Goal: Transaction & Acquisition: Book appointment/travel/reservation

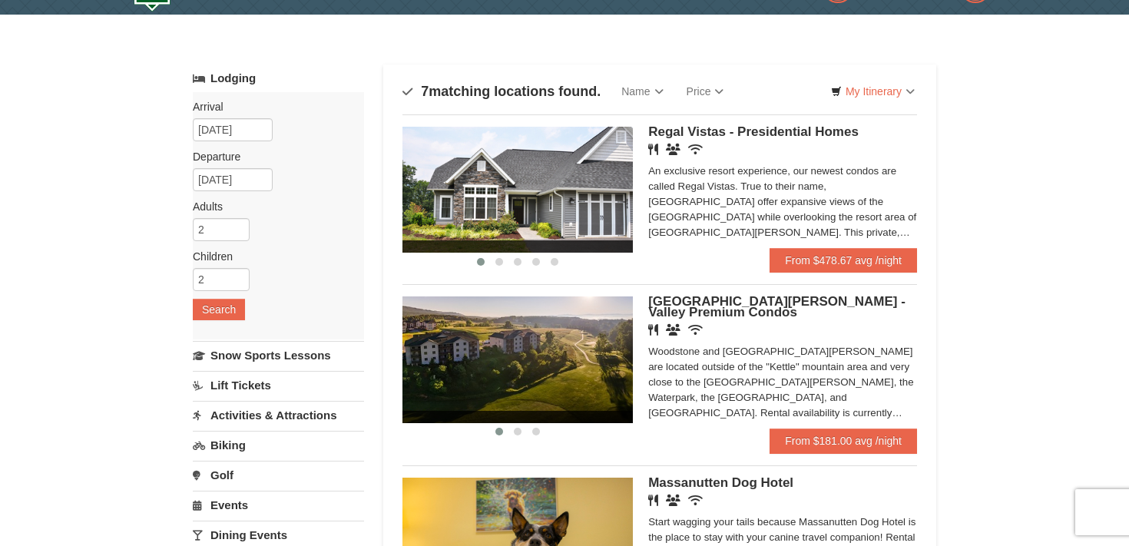
scroll to position [38, 0]
click at [659, 94] on link "Name" at bounding box center [642, 92] width 64 height 31
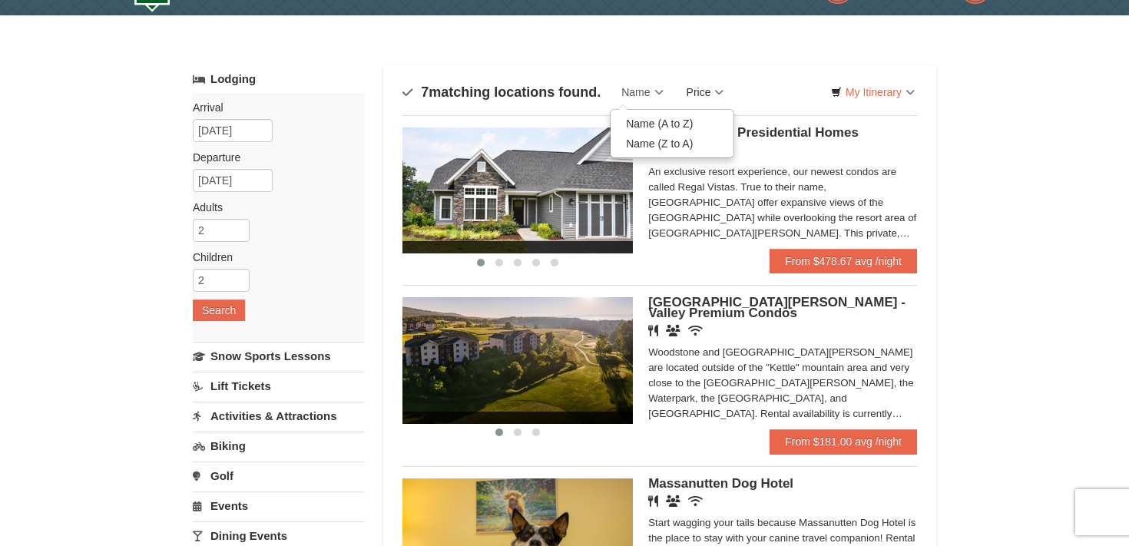
click at [730, 86] on link "Price" at bounding box center [705, 92] width 61 height 31
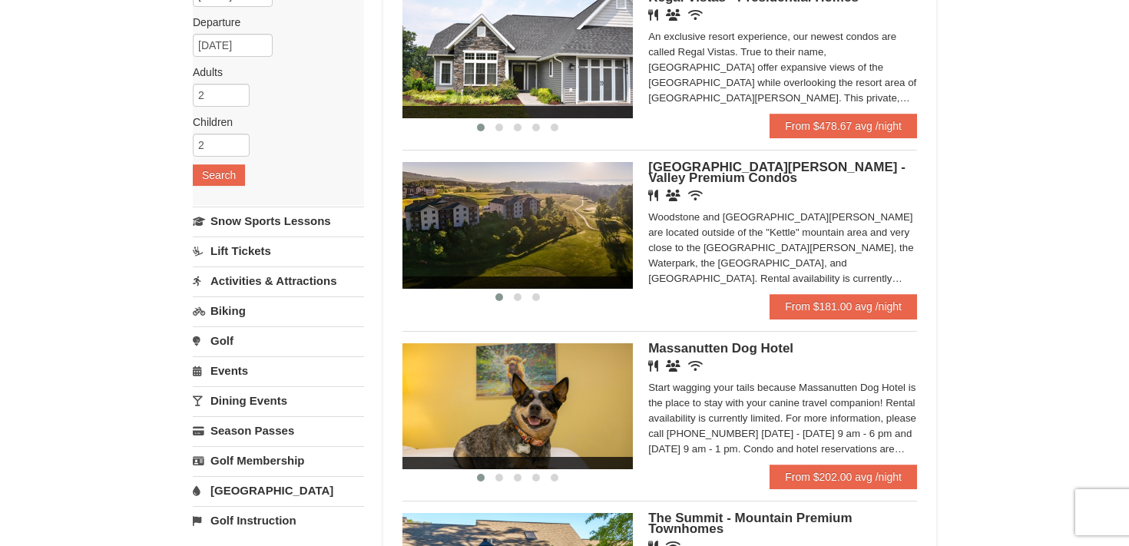
scroll to position [177, 0]
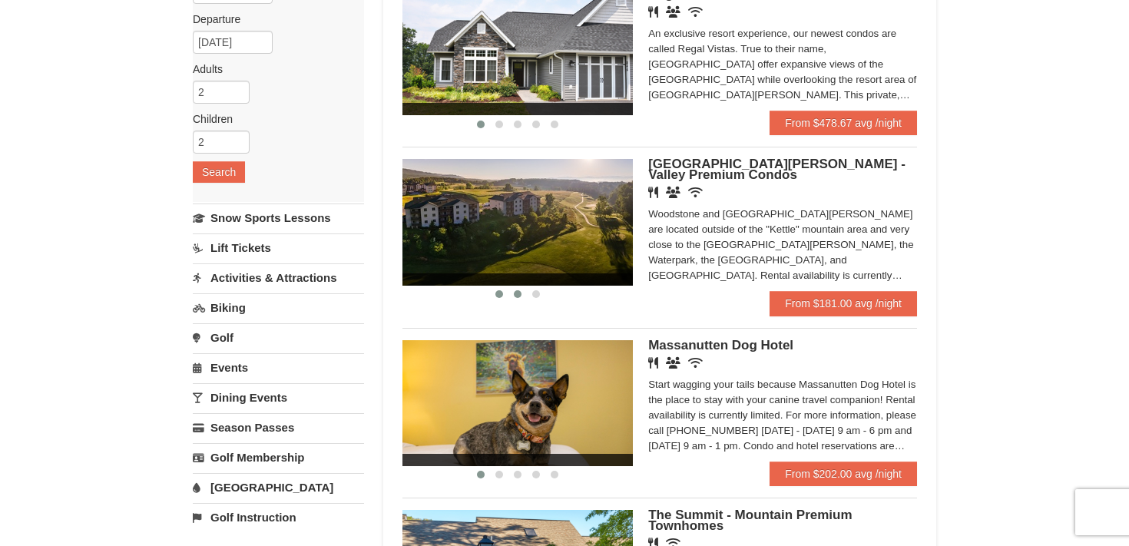
click at [521, 296] on button at bounding box center [517, 293] width 18 height 15
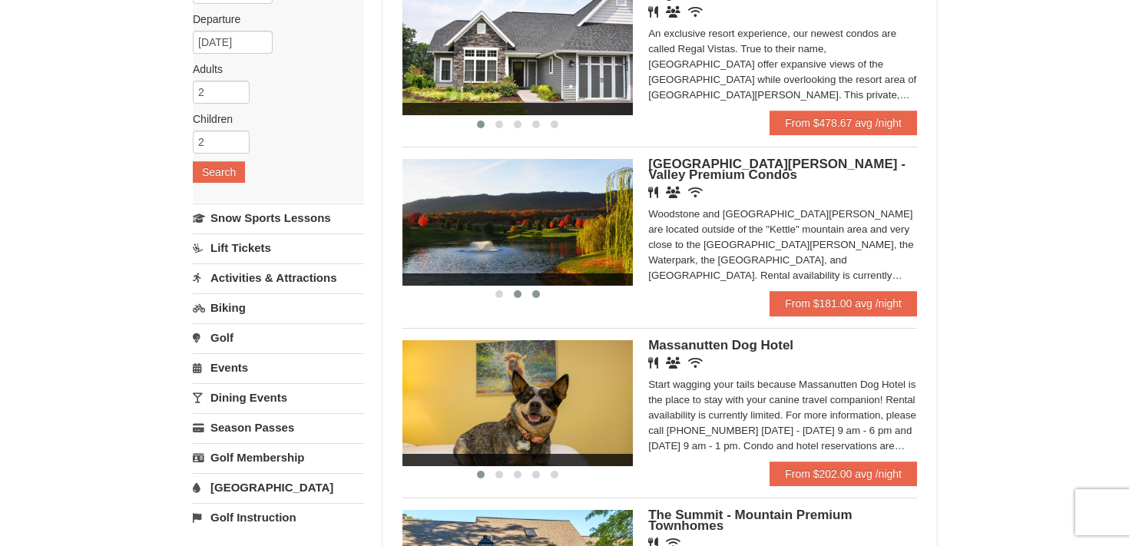
click at [531, 296] on button at bounding box center [536, 293] width 18 height 15
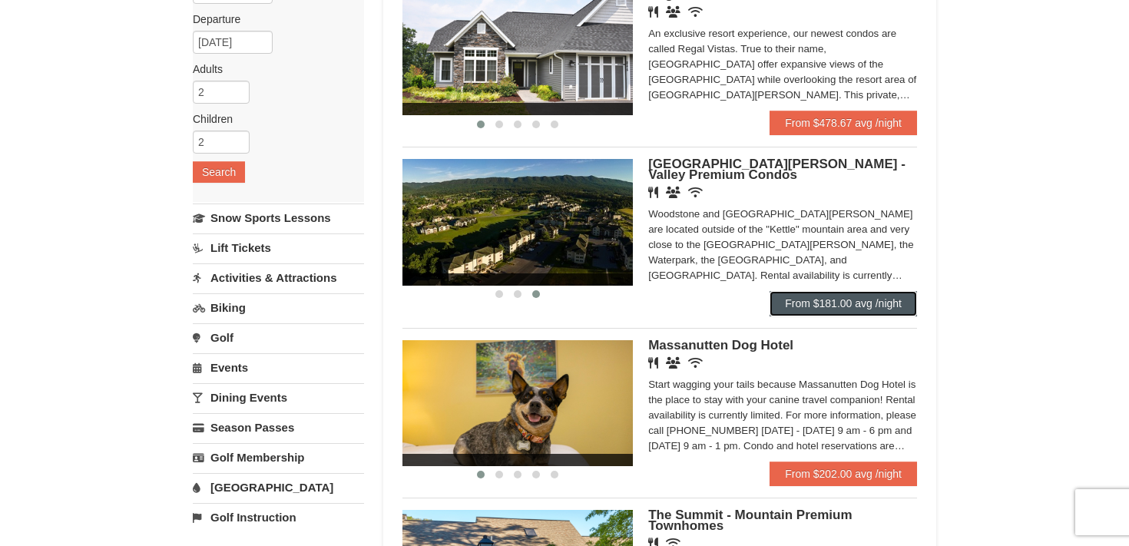
click at [829, 308] on link "From $181.00 avg /night" at bounding box center [842, 303] width 147 height 25
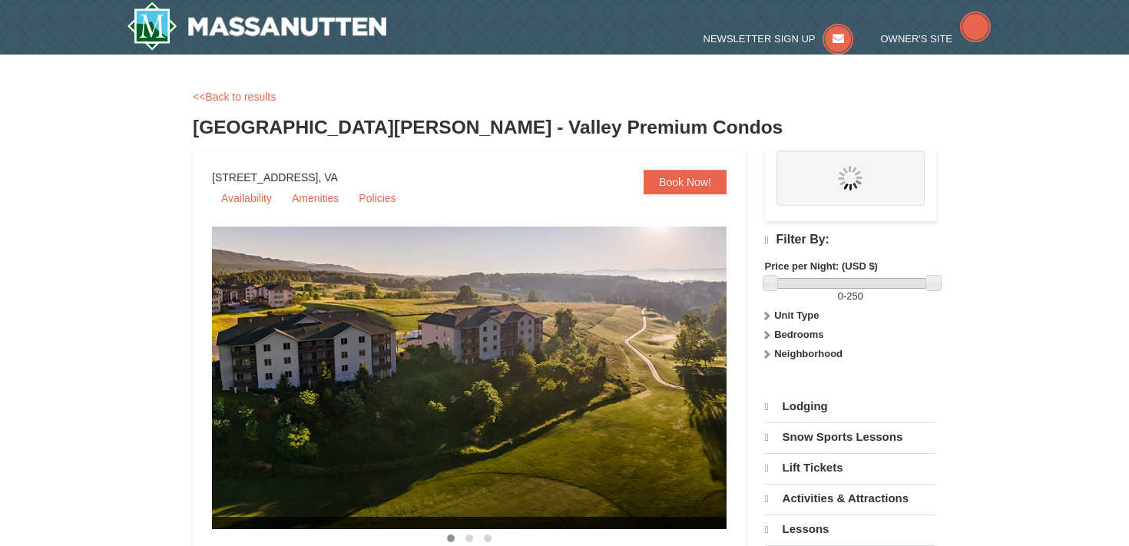
select select "10"
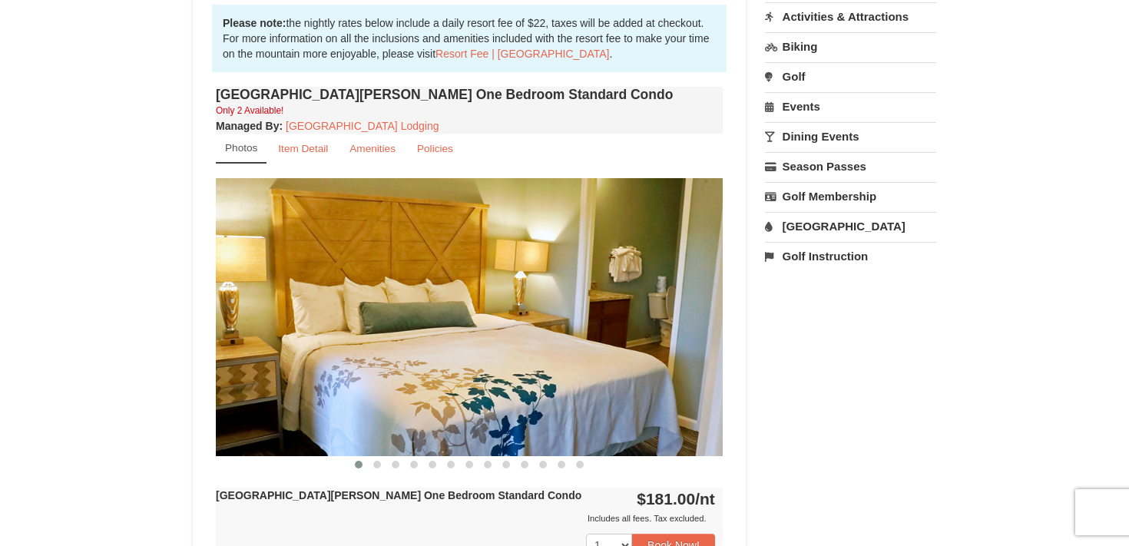
scroll to position [471, 0]
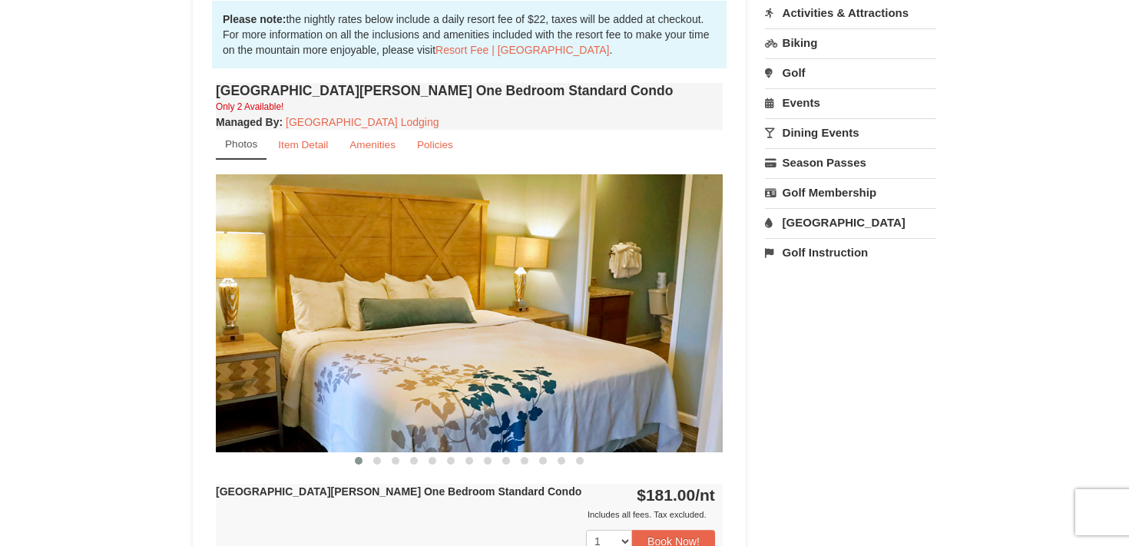
click at [679, 325] on img at bounding box center [469, 312] width 507 height 277
click at [375, 460] on span at bounding box center [377, 461] width 8 height 8
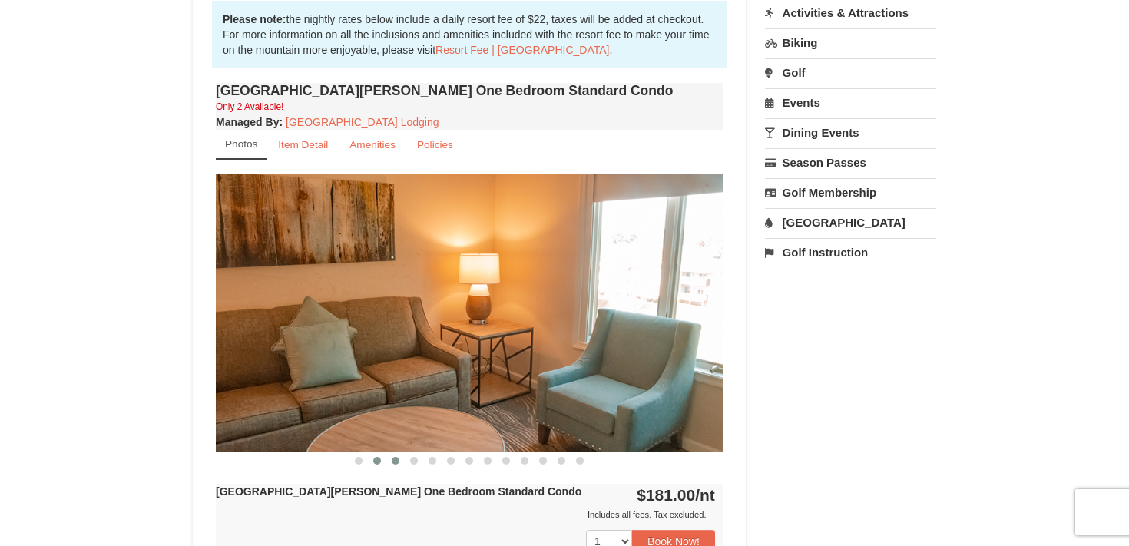
click at [398, 463] on button at bounding box center [395, 460] width 18 height 15
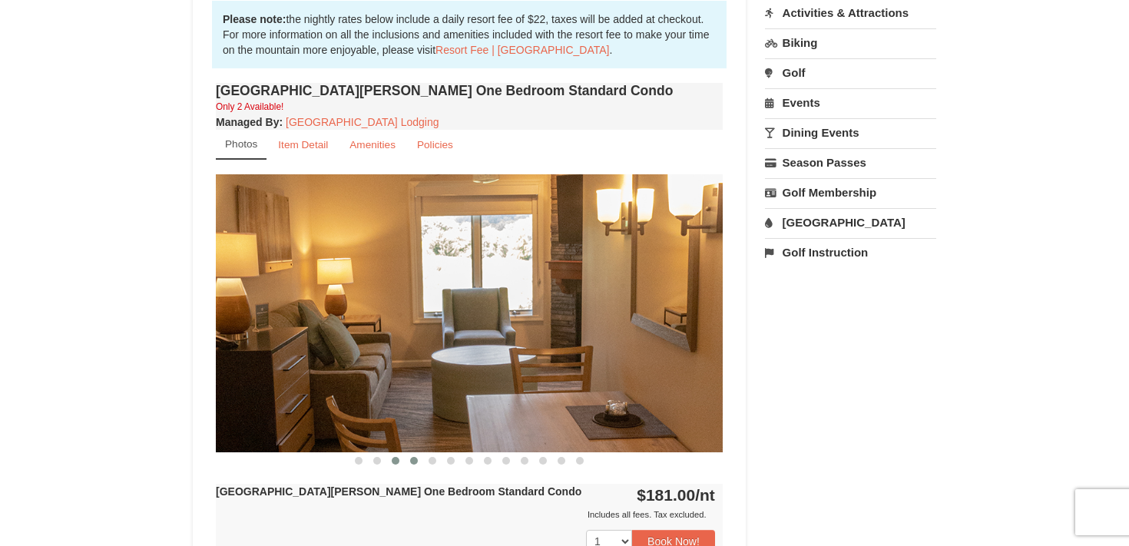
click at [415, 463] on span at bounding box center [414, 461] width 8 height 8
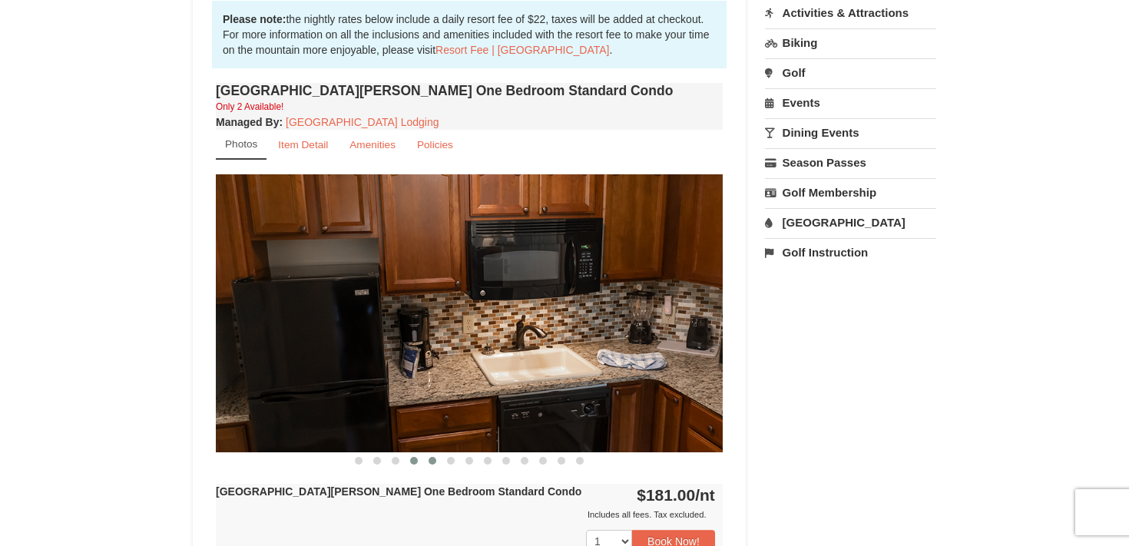
click at [438, 465] on button at bounding box center [432, 460] width 18 height 15
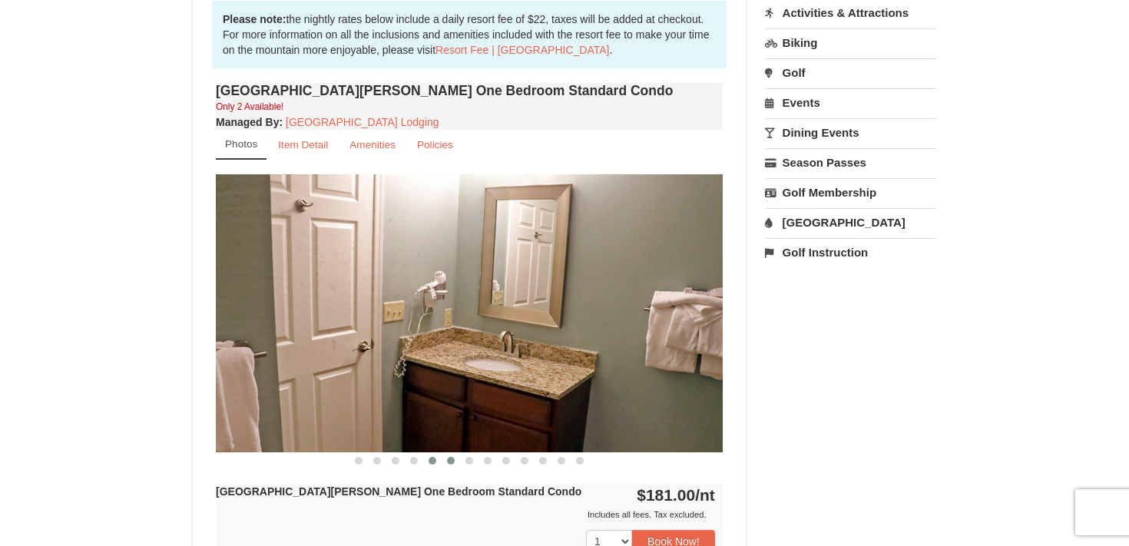
click at [447, 462] on button at bounding box center [451, 460] width 18 height 15
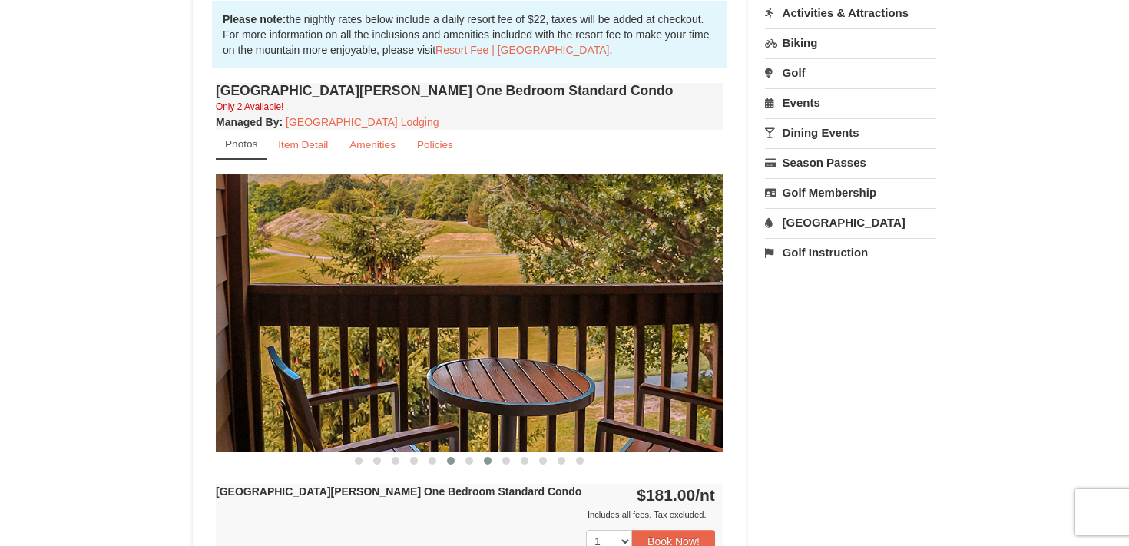
click at [485, 461] on span at bounding box center [488, 461] width 8 height 8
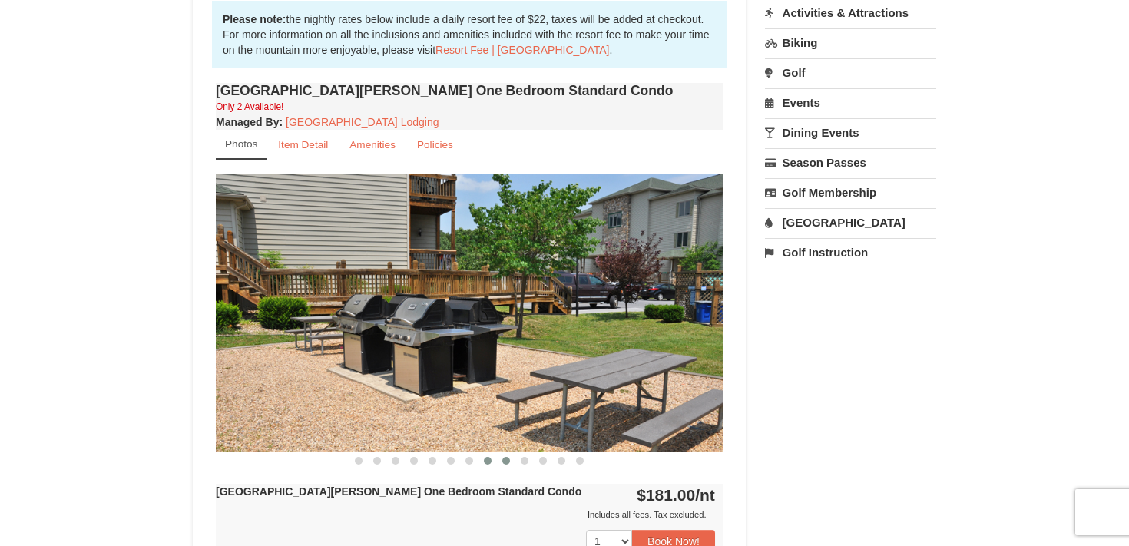
click at [504, 465] on button at bounding box center [506, 460] width 18 height 15
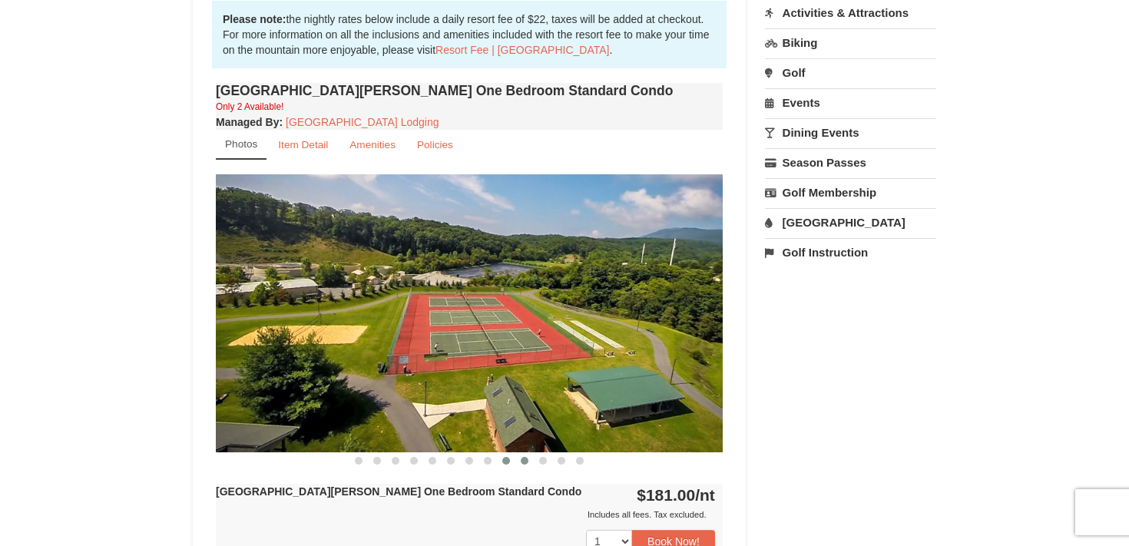
click at [523, 463] on span at bounding box center [525, 461] width 8 height 8
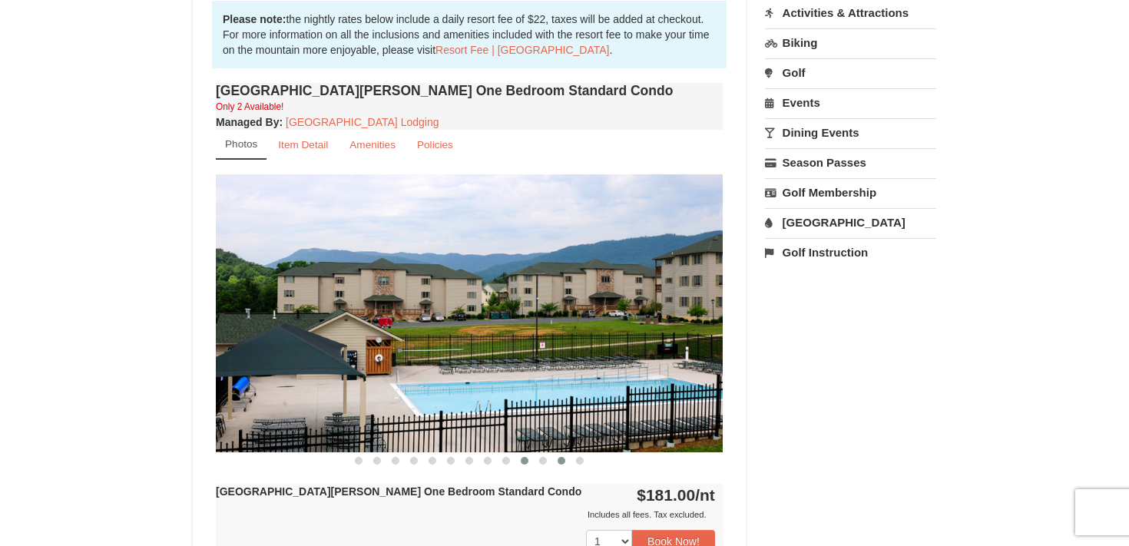
click at [554, 465] on button at bounding box center [561, 460] width 18 height 15
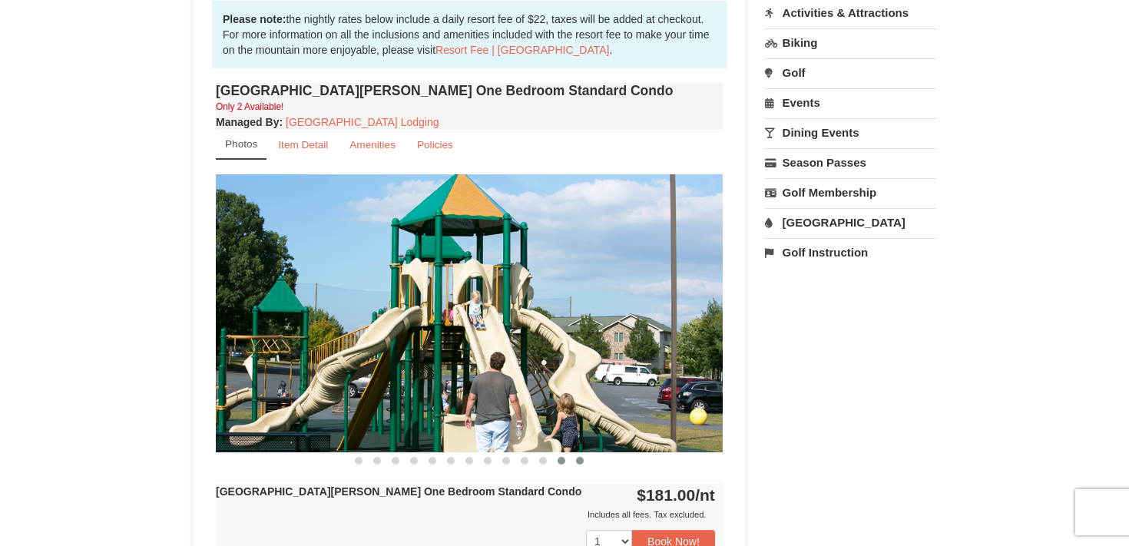
click at [581, 467] on button at bounding box center [580, 460] width 18 height 15
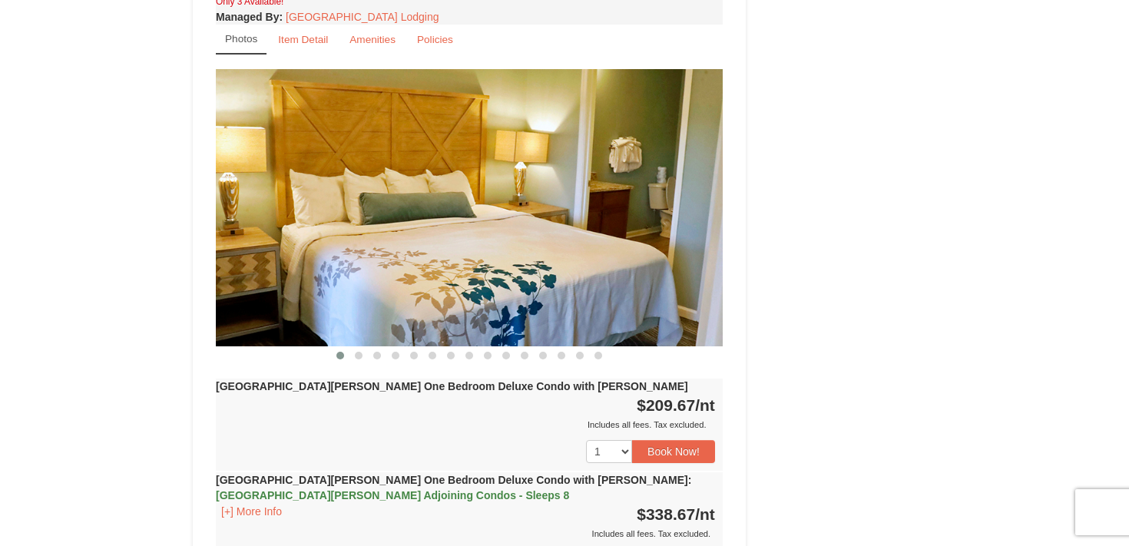
scroll to position [1372, 0]
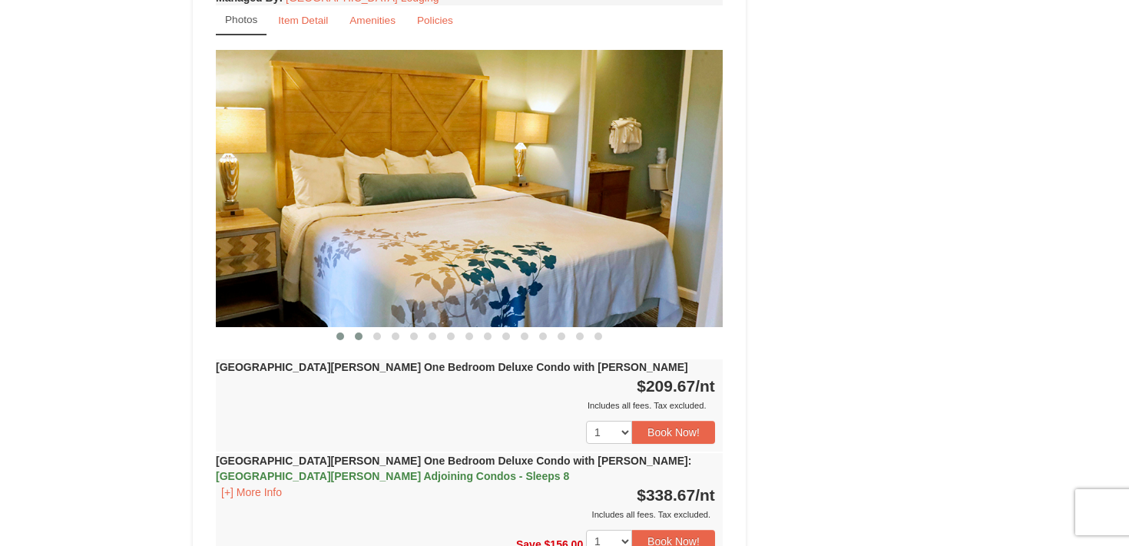
click at [359, 332] on span at bounding box center [359, 336] width 8 height 8
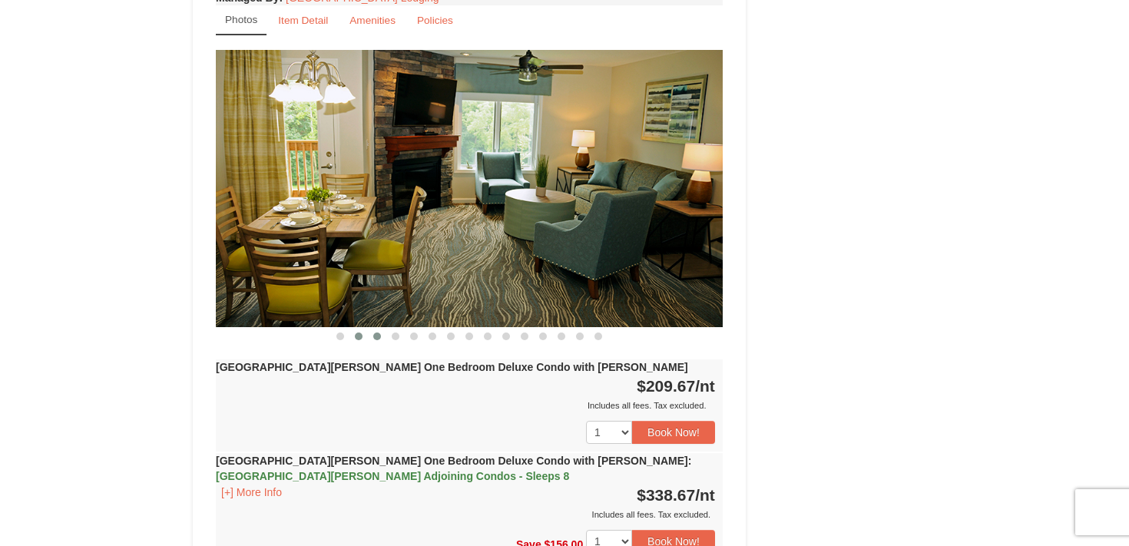
click at [375, 332] on span at bounding box center [377, 336] width 8 height 8
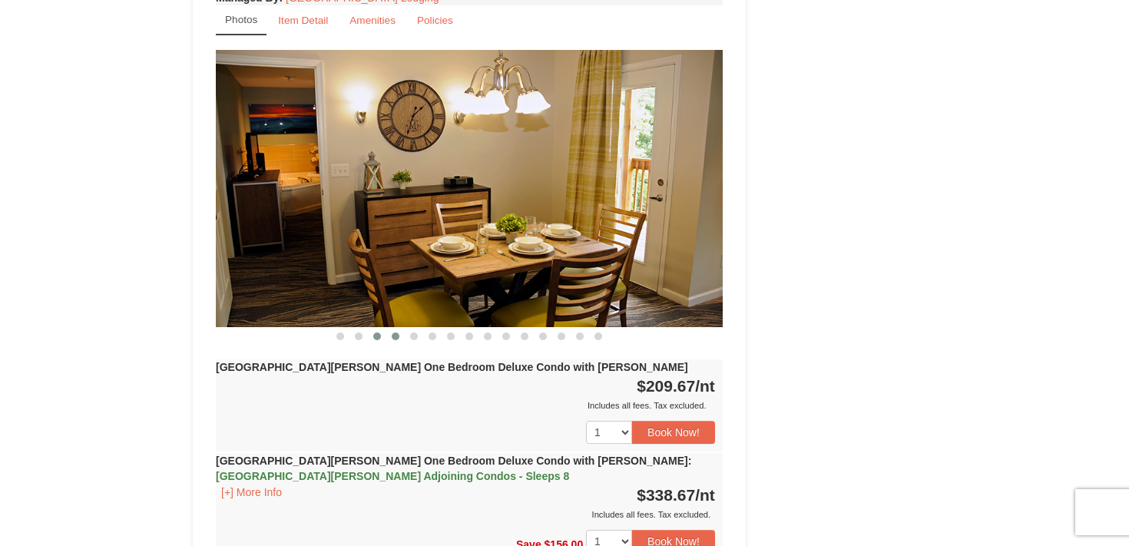
click at [398, 329] on button at bounding box center [395, 336] width 18 height 15
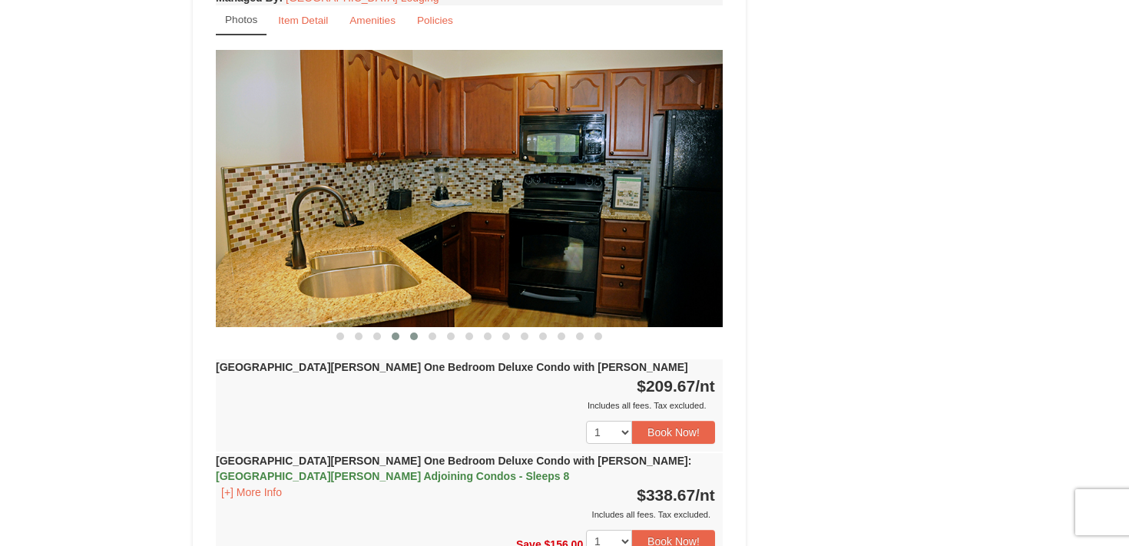
click at [417, 329] on button at bounding box center [414, 336] width 18 height 15
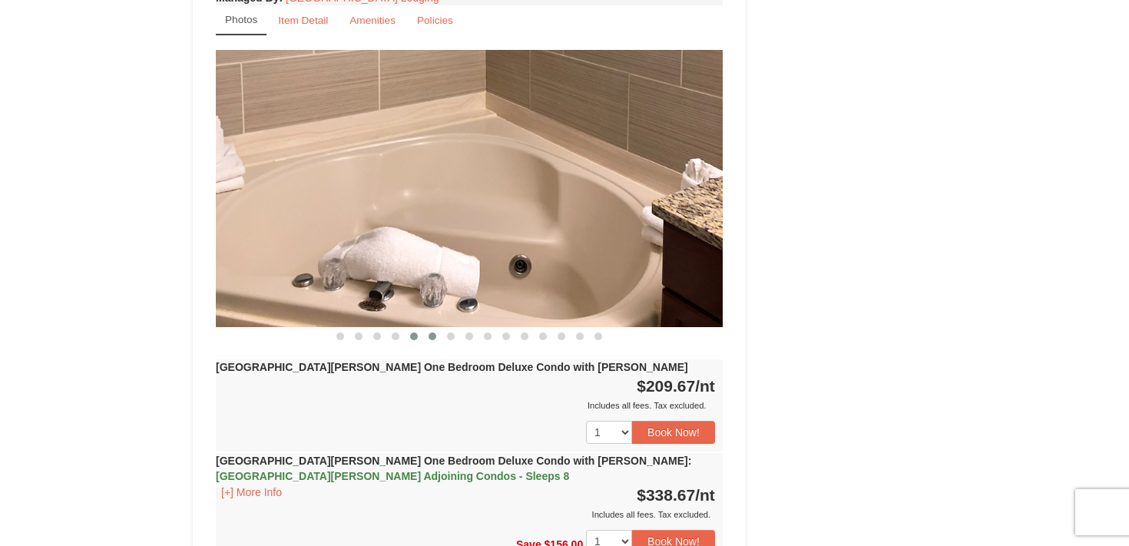
click at [432, 329] on button at bounding box center [432, 336] width 18 height 15
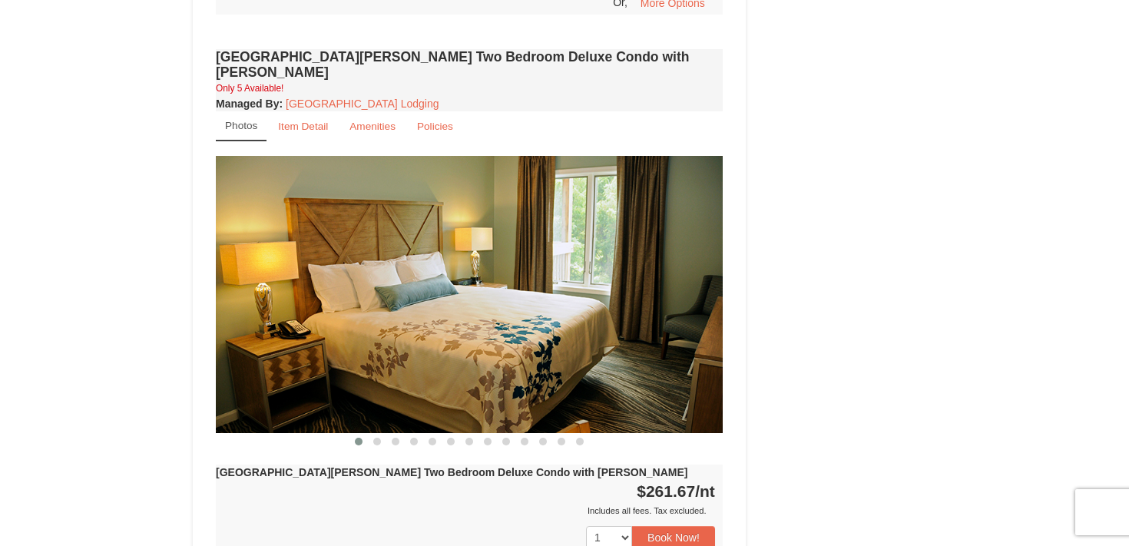
scroll to position [2090, 0]
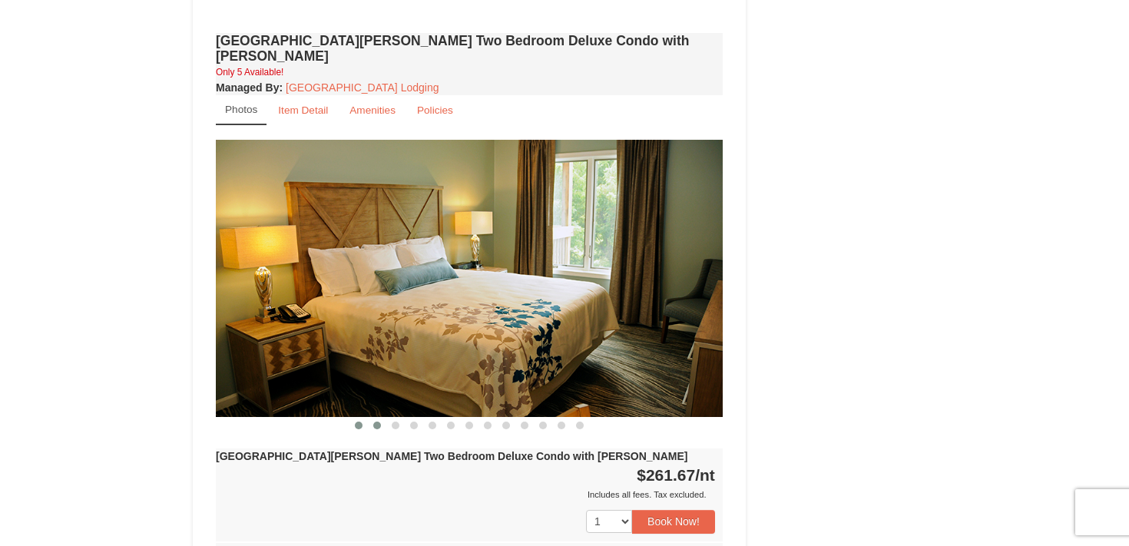
click at [377, 422] on span at bounding box center [377, 426] width 8 height 8
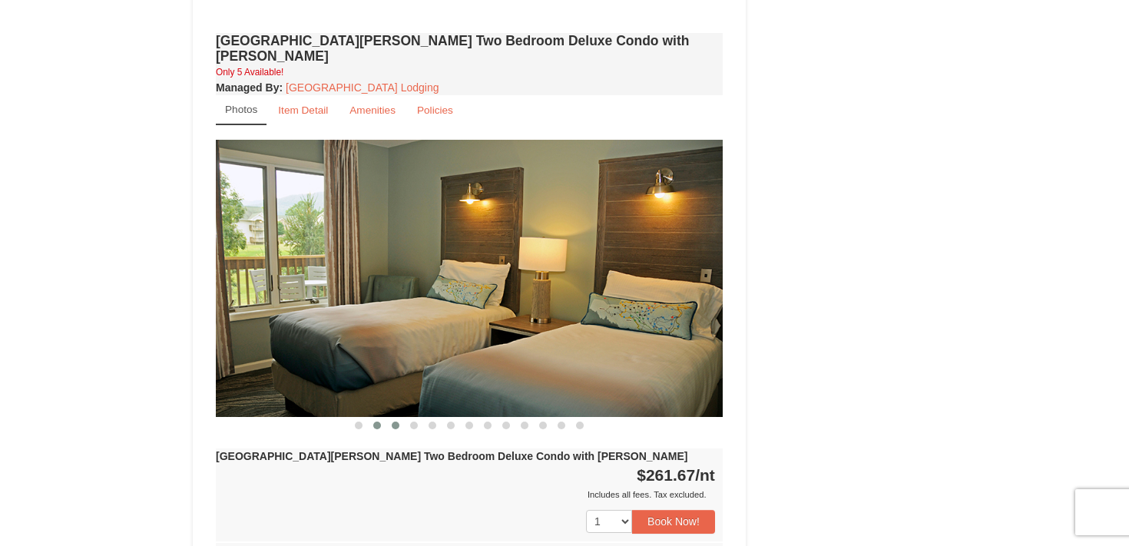
click at [396, 422] on span at bounding box center [396, 426] width 8 height 8
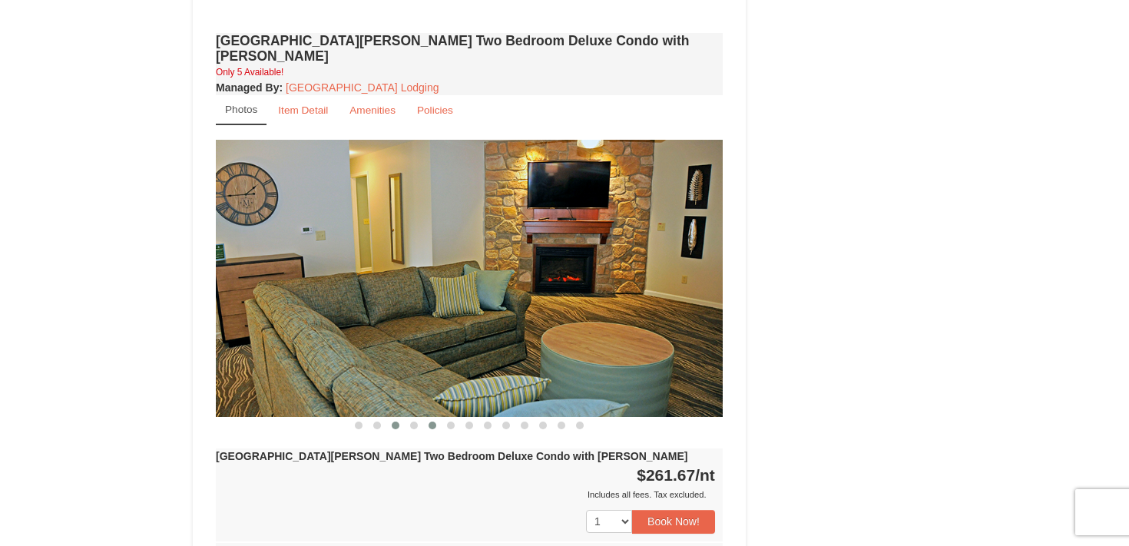
click at [432, 422] on span at bounding box center [432, 426] width 8 height 8
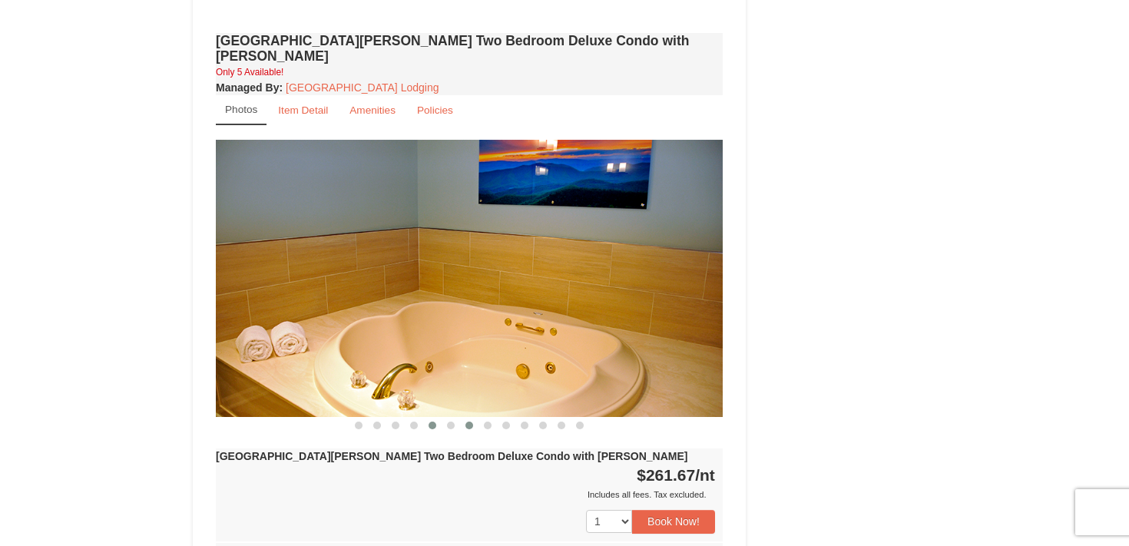
click at [463, 418] on button at bounding box center [469, 425] width 18 height 15
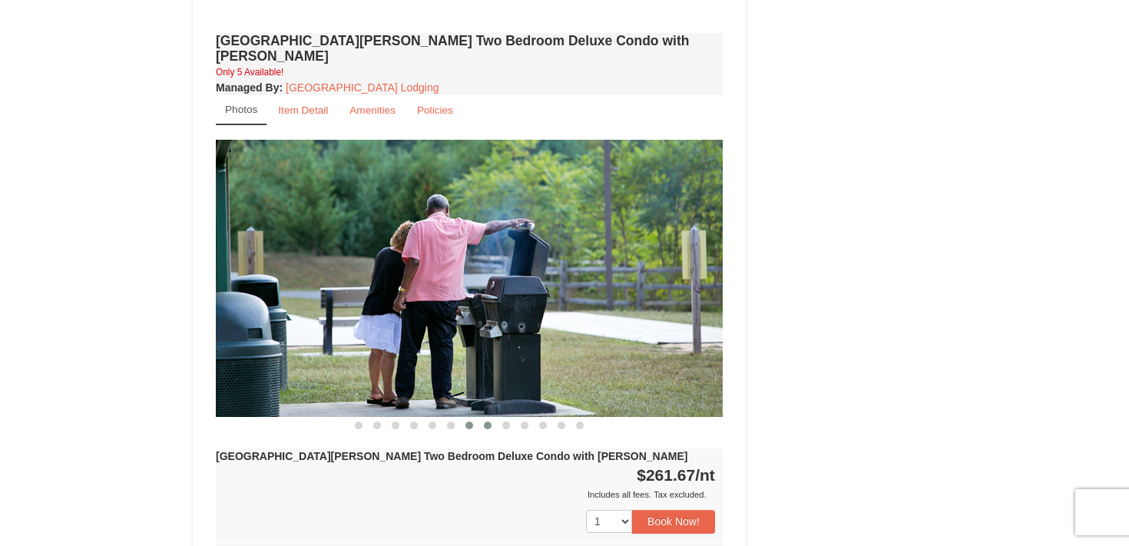
click at [494, 418] on button at bounding box center [487, 425] width 18 height 15
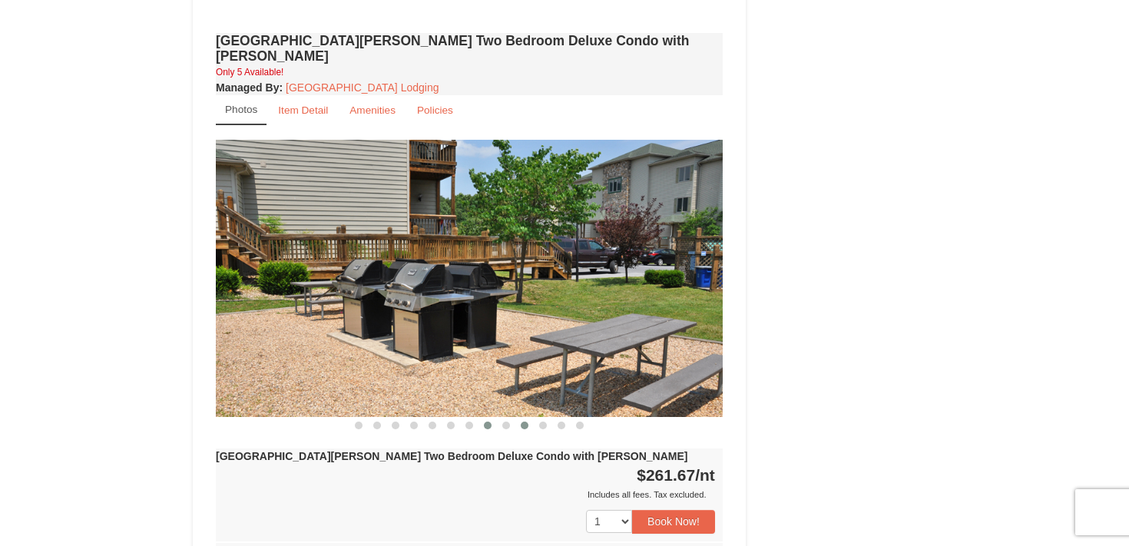
click at [522, 422] on span at bounding box center [525, 426] width 8 height 8
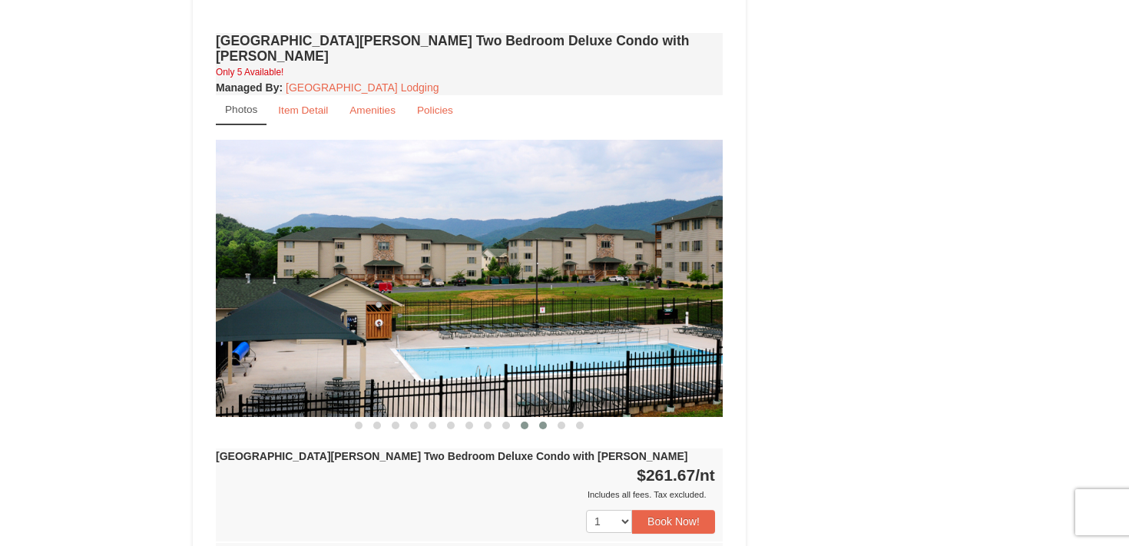
click at [542, 418] on button at bounding box center [543, 425] width 18 height 15
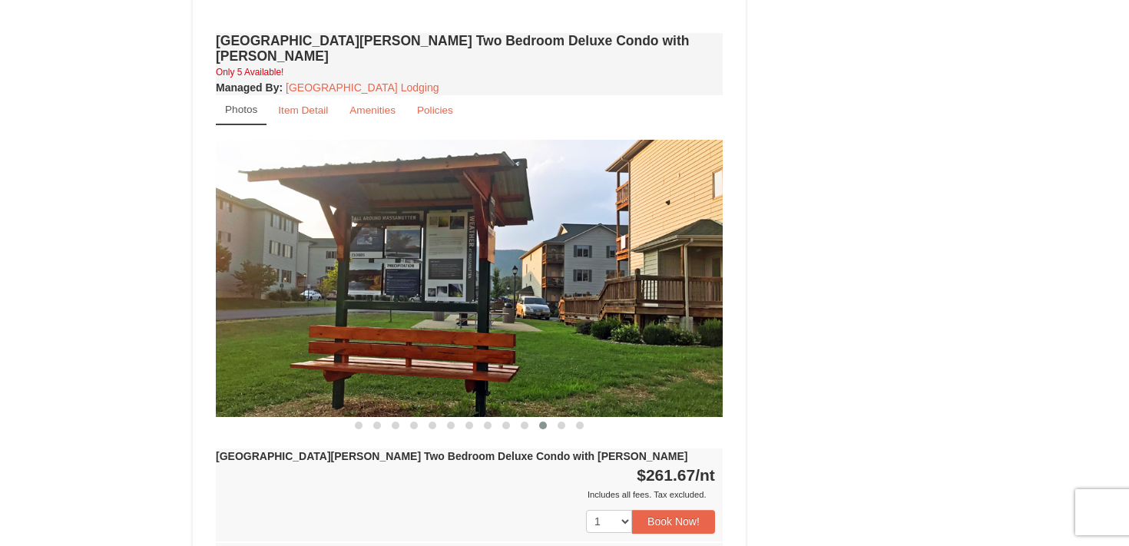
click at [578, 369] on div "Woodstone Meadows Two Bedroom Deluxe Condo with Jacuzzi Only 5 Available! Manag…" at bounding box center [469, 433] width 514 height 808
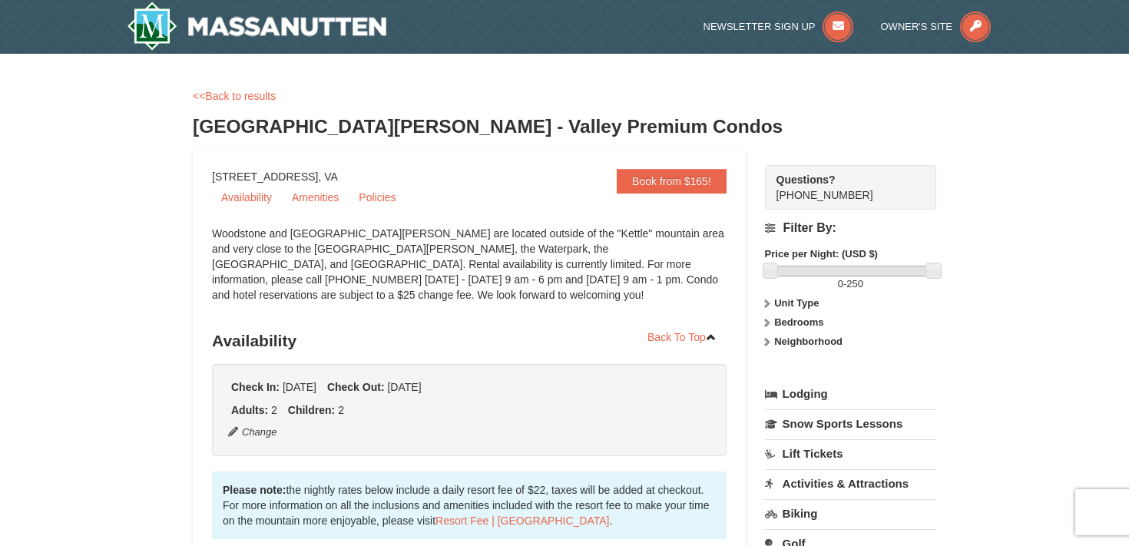
scroll to position [17, 0]
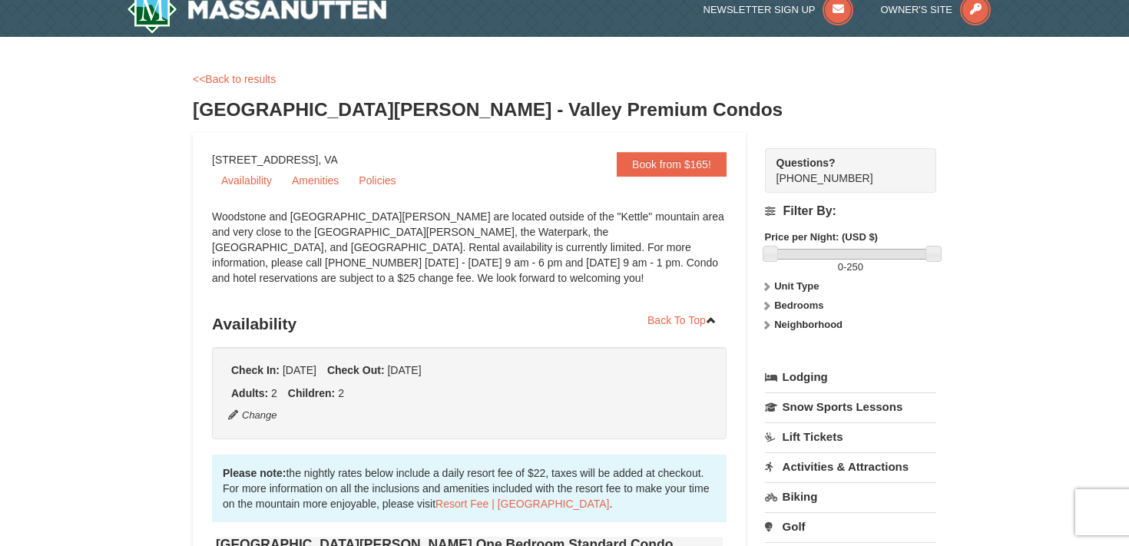
click at [256, 86] on div "<<Back to results" at bounding box center [564, 78] width 743 height 15
click at [260, 78] on link "<<Back to results" at bounding box center [234, 79] width 83 height 12
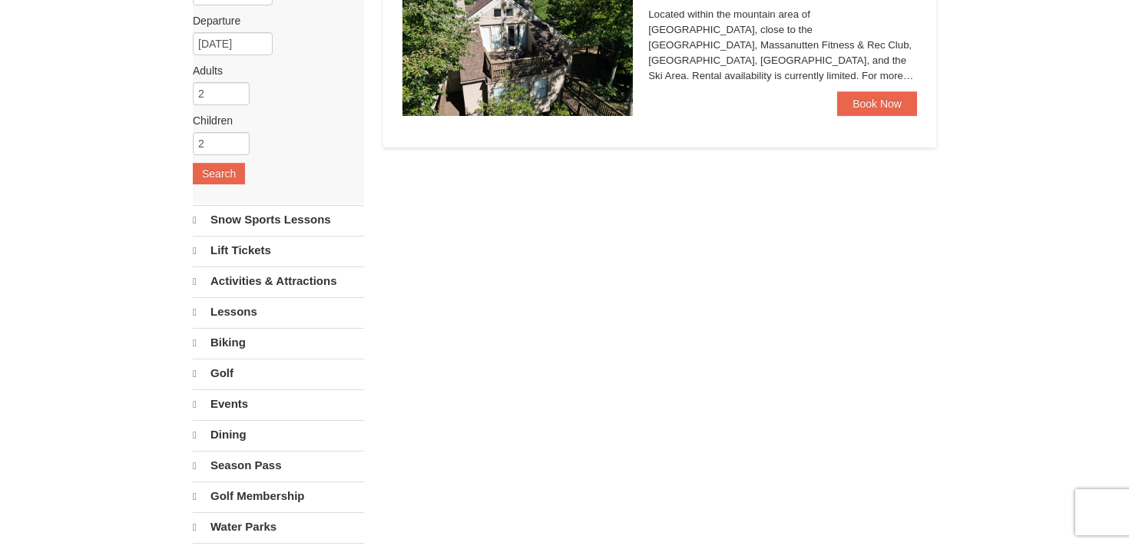
scroll to position [177, 0]
select select "10"
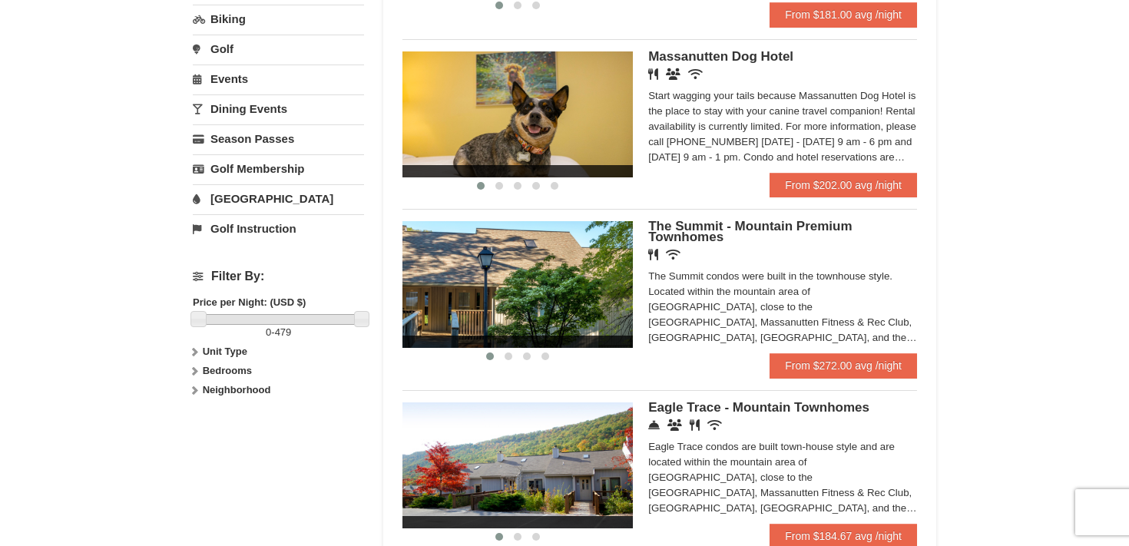
scroll to position [467, 0]
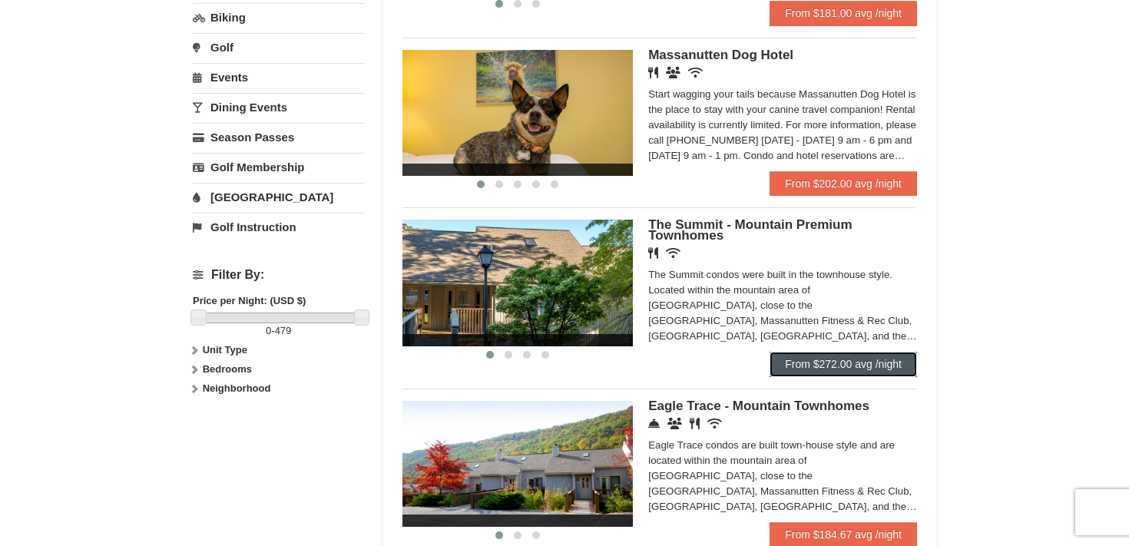
click at [890, 366] on link "From $272.00 avg /night" at bounding box center [842, 364] width 147 height 25
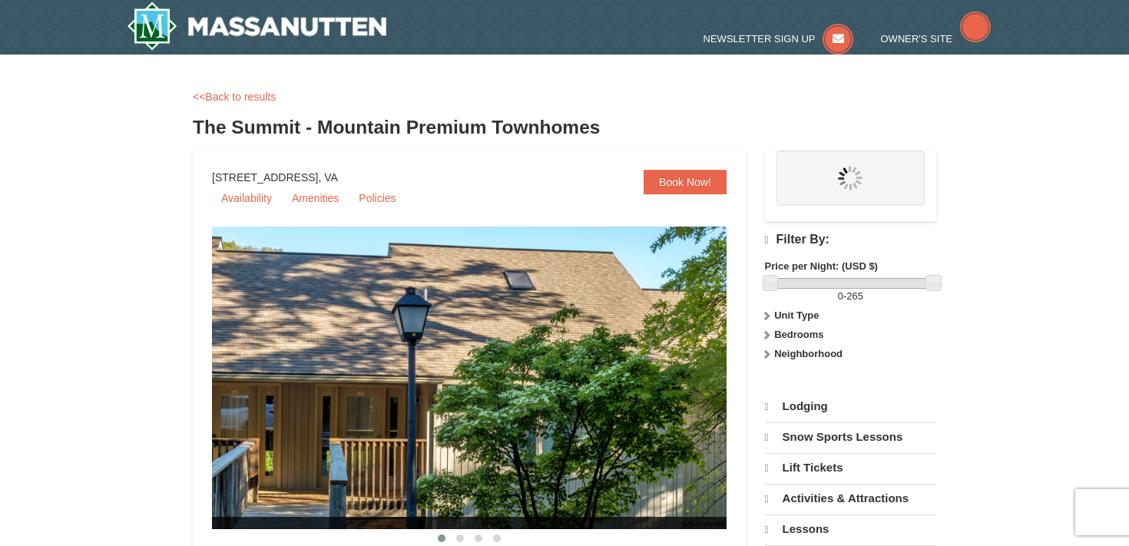
select select "10"
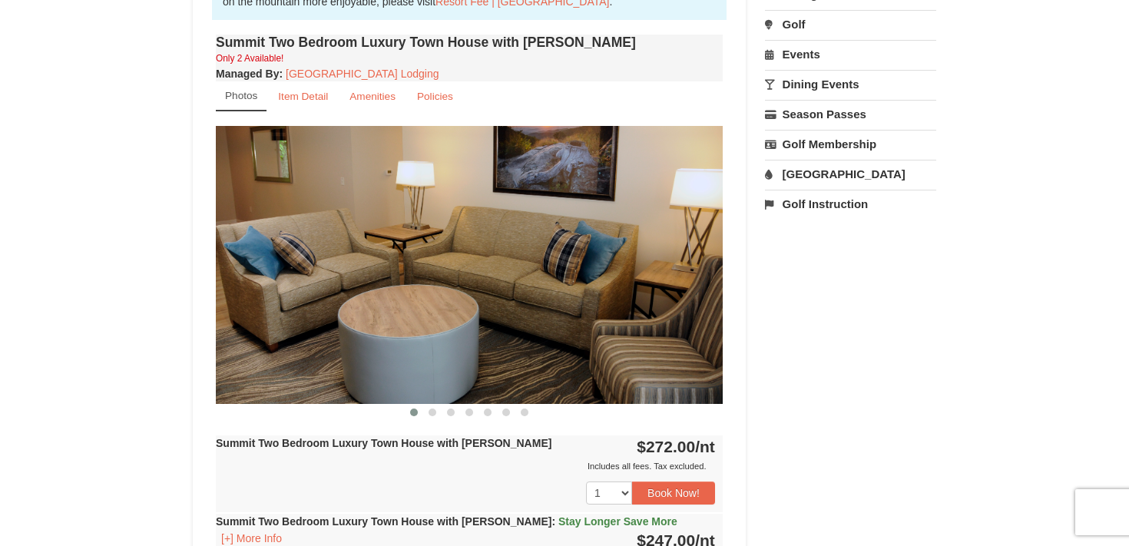
scroll to position [522, 0]
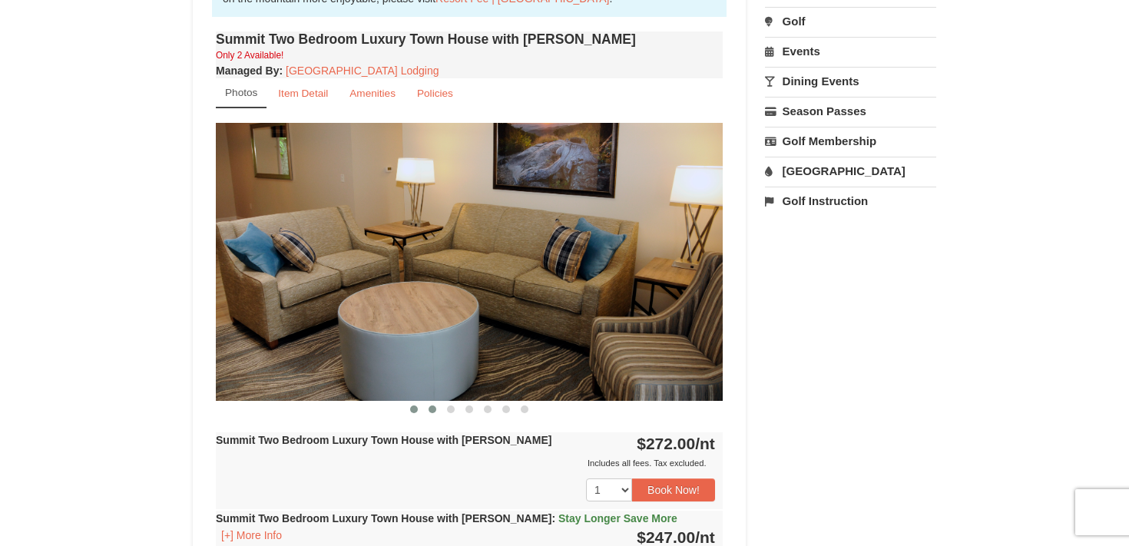
click at [435, 410] on span at bounding box center [432, 409] width 8 height 8
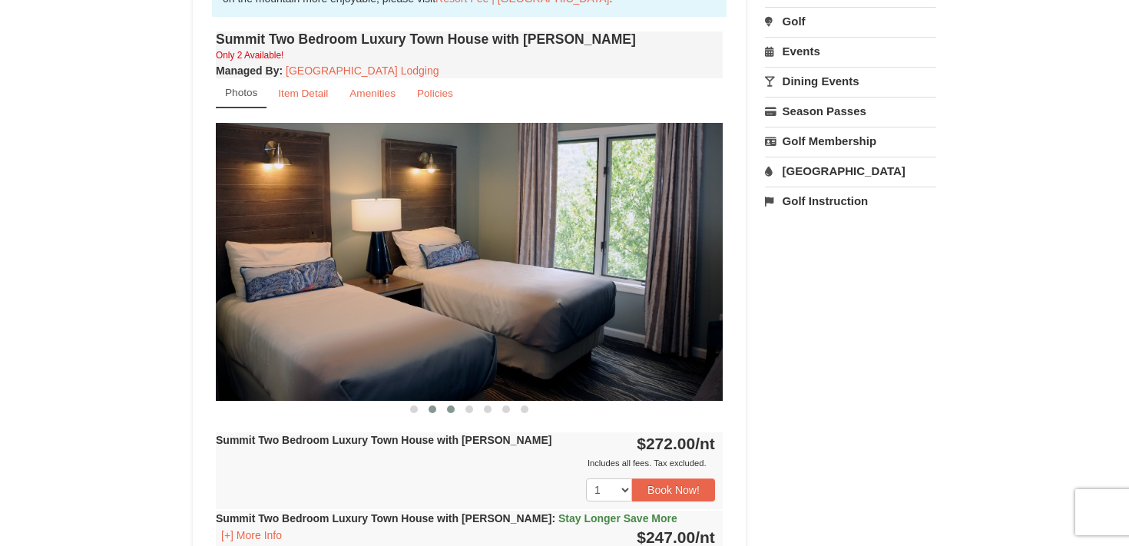
click at [451, 410] on span at bounding box center [451, 409] width 8 height 8
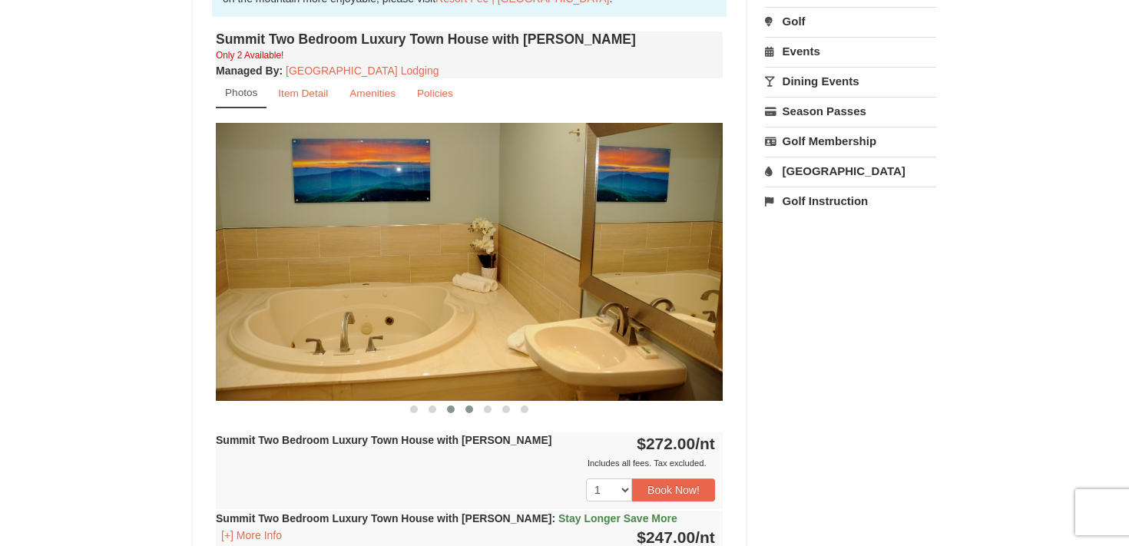
click at [468, 408] on span at bounding box center [469, 409] width 8 height 8
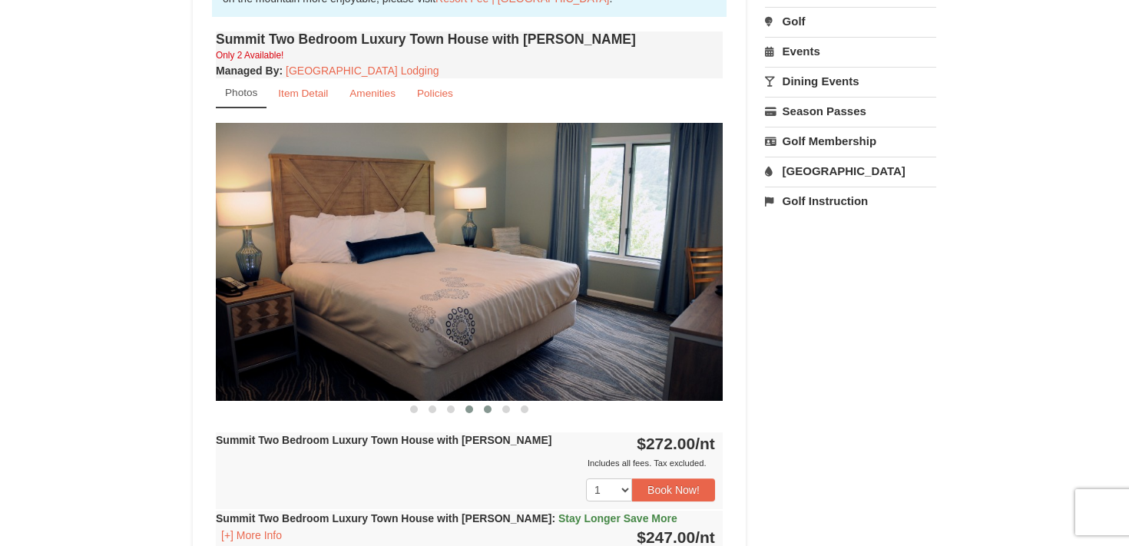
click at [491, 408] on button at bounding box center [487, 409] width 18 height 15
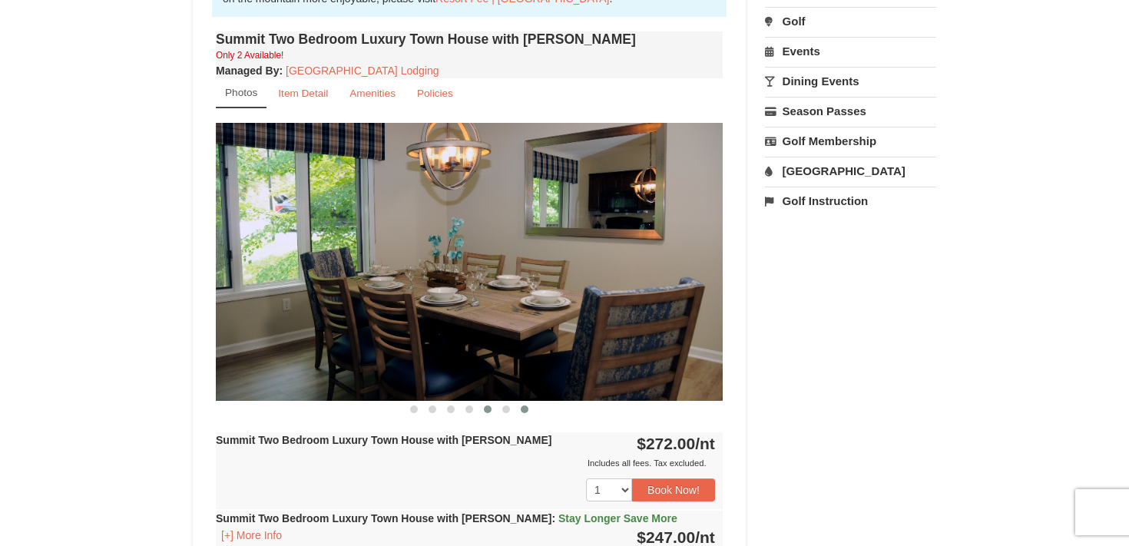
click at [524, 408] on span at bounding box center [525, 409] width 8 height 8
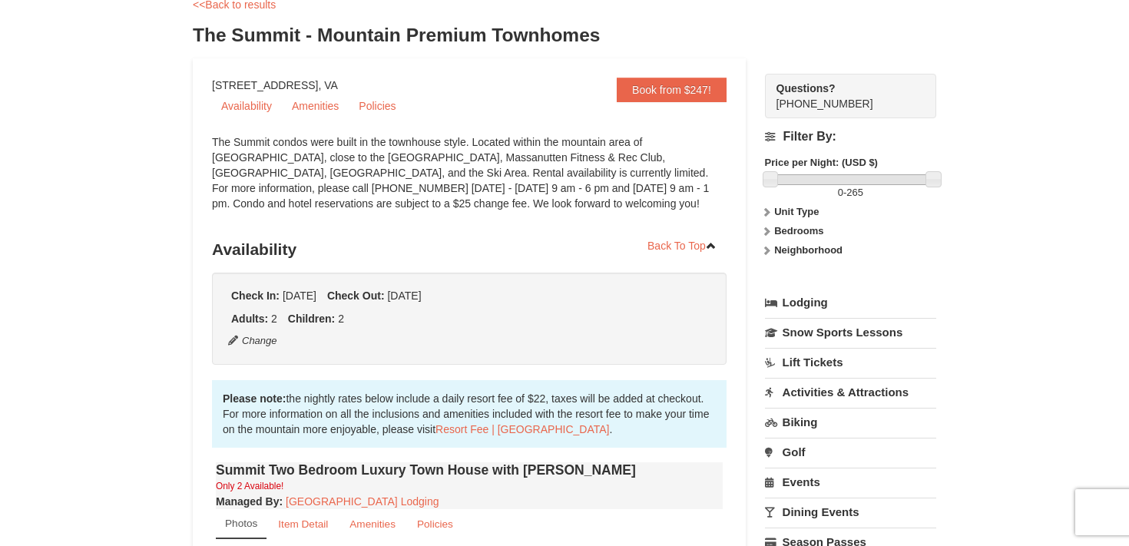
scroll to position [0, 0]
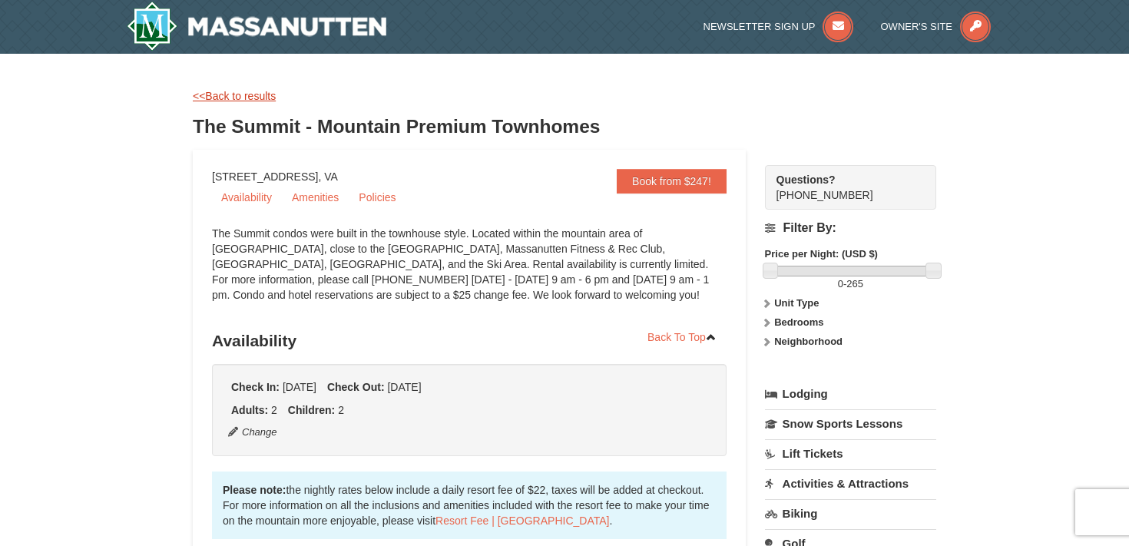
click at [240, 100] on link "<<Back to results" at bounding box center [234, 96] width 83 height 12
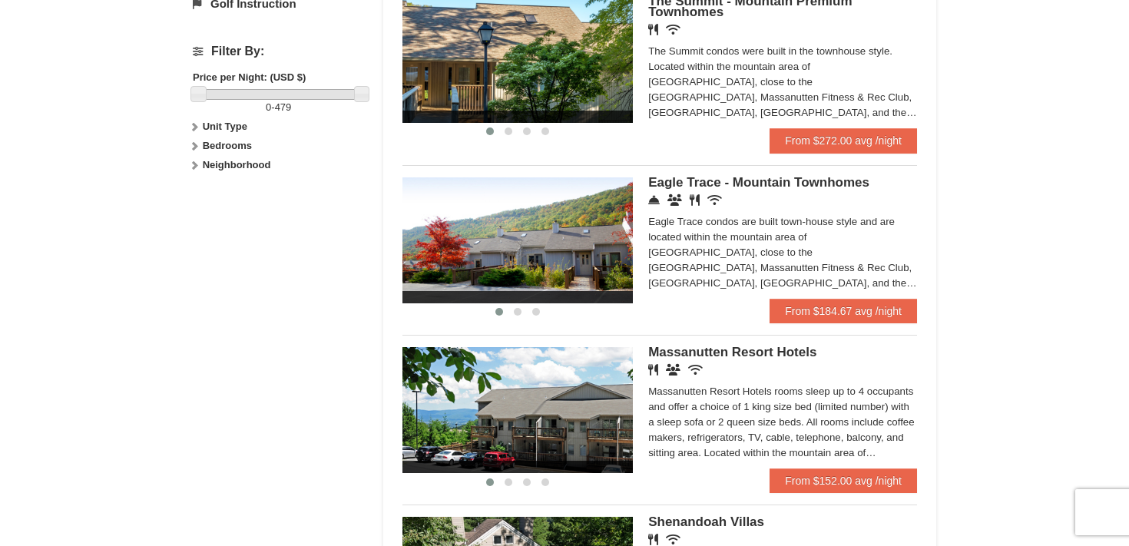
scroll to position [705, 0]
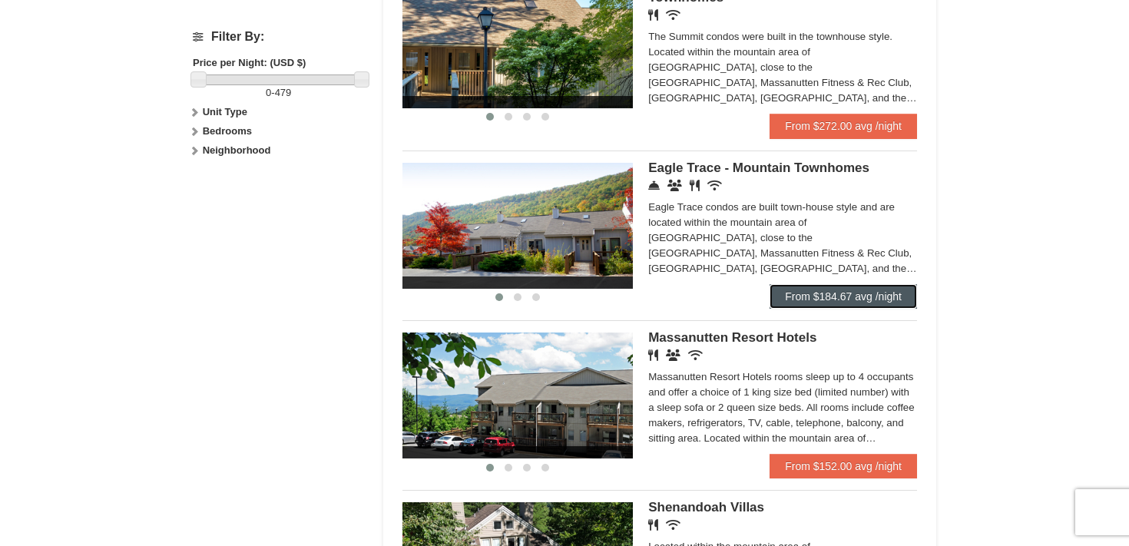
click at [882, 308] on link "From $184.67 avg /night" at bounding box center [842, 296] width 147 height 25
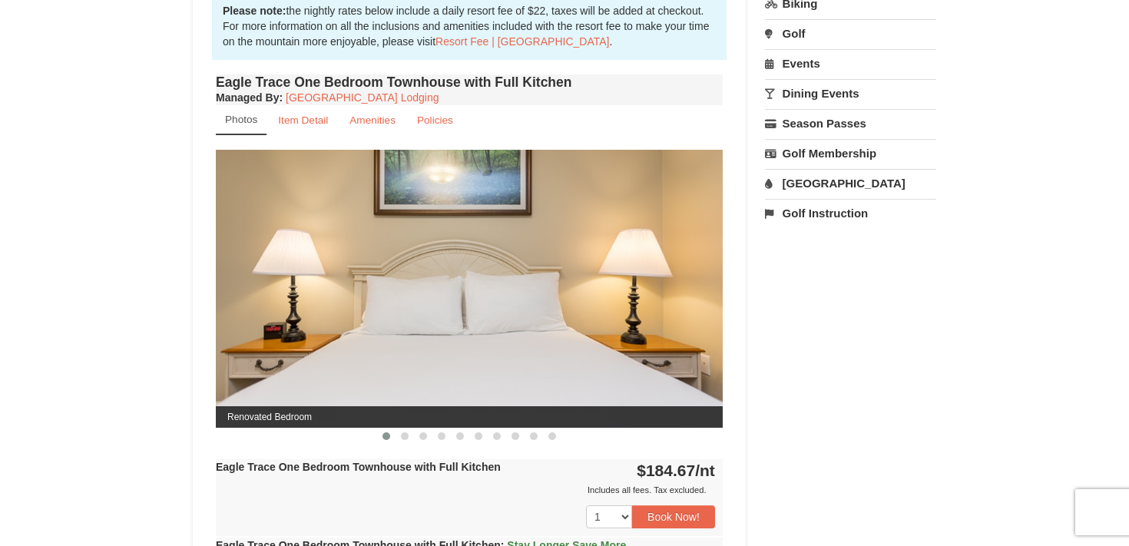
scroll to position [512, 0]
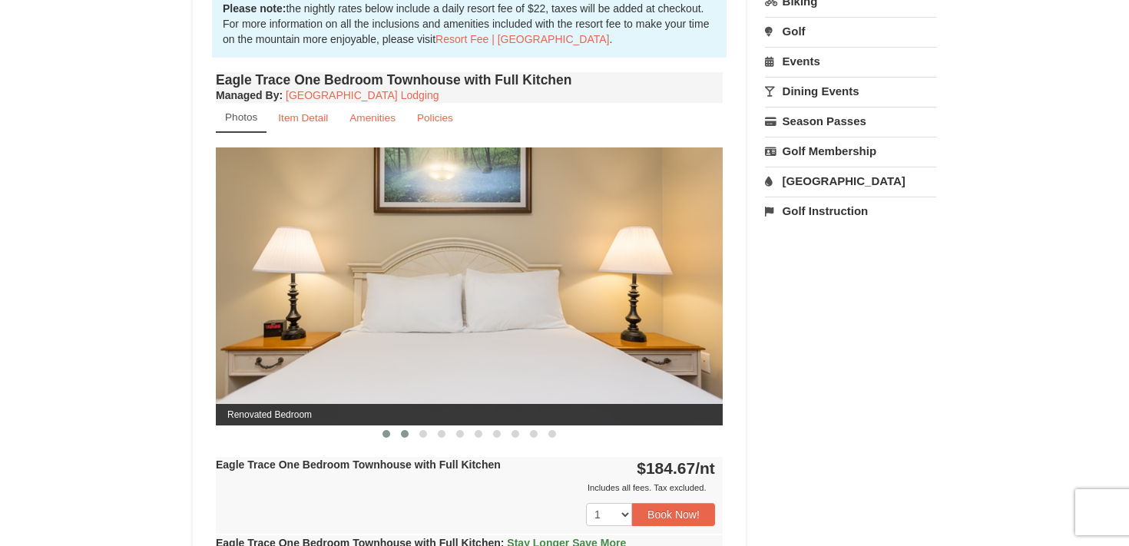
click at [405, 436] on span at bounding box center [405, 434] width 8 height 8
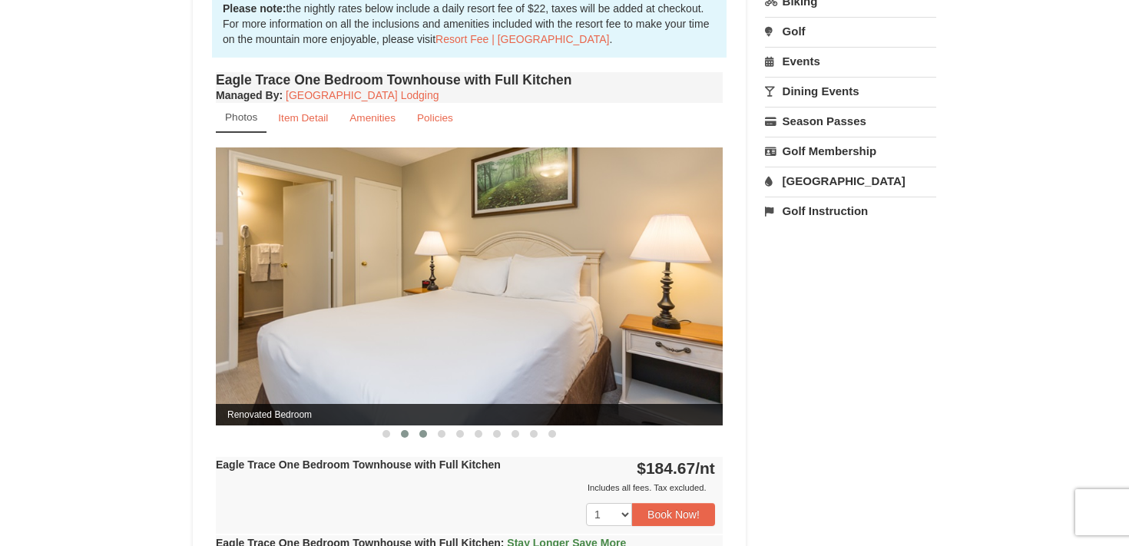
click at [419, 436] on button at bounding box center [423, 433] width 18 height 15
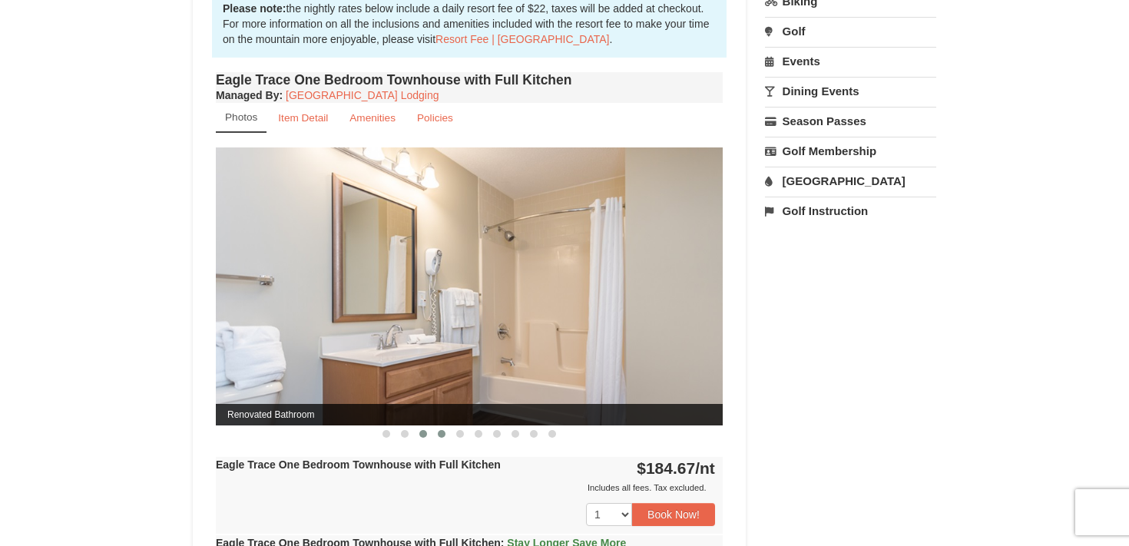
click at [435, 436] on button at bounding box center [441, 433] width 18 height 15
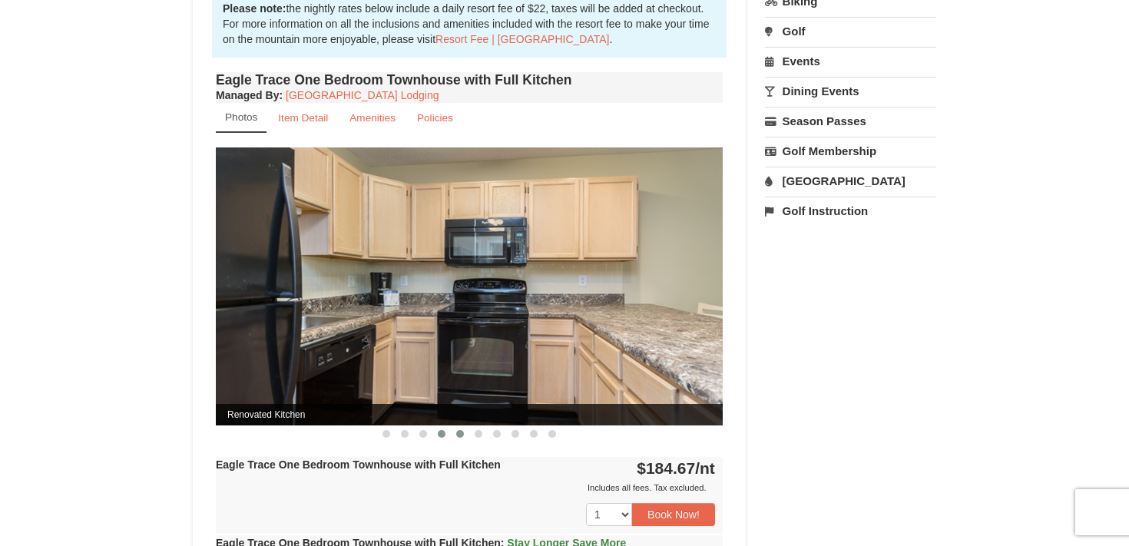
click at [460, 436] on span at bounding box center [460, 434] width 8 height 8
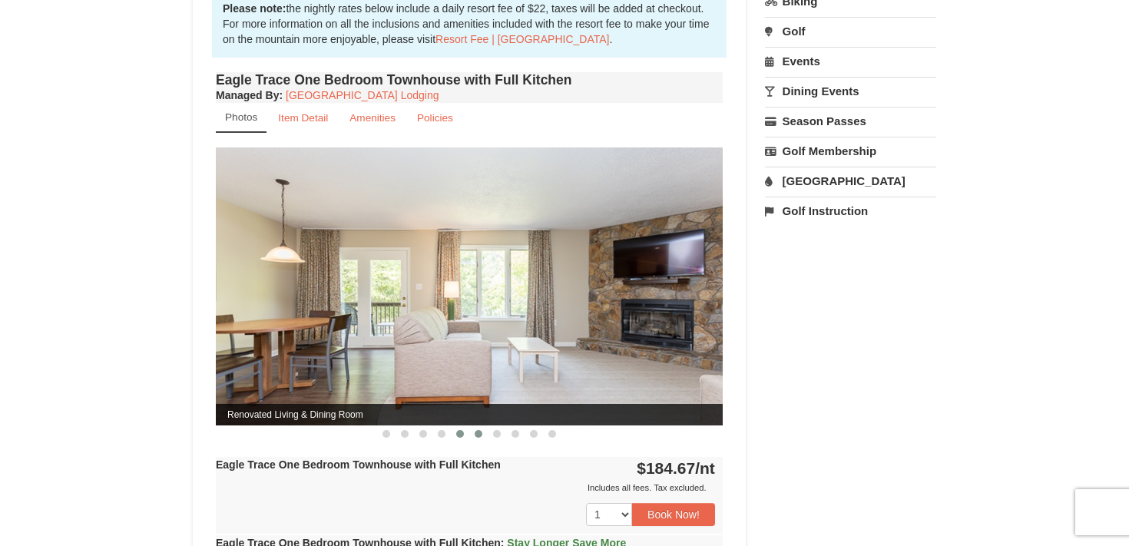
click at [474, 438] on button at bounding box center [478, 433] width 18 height 15
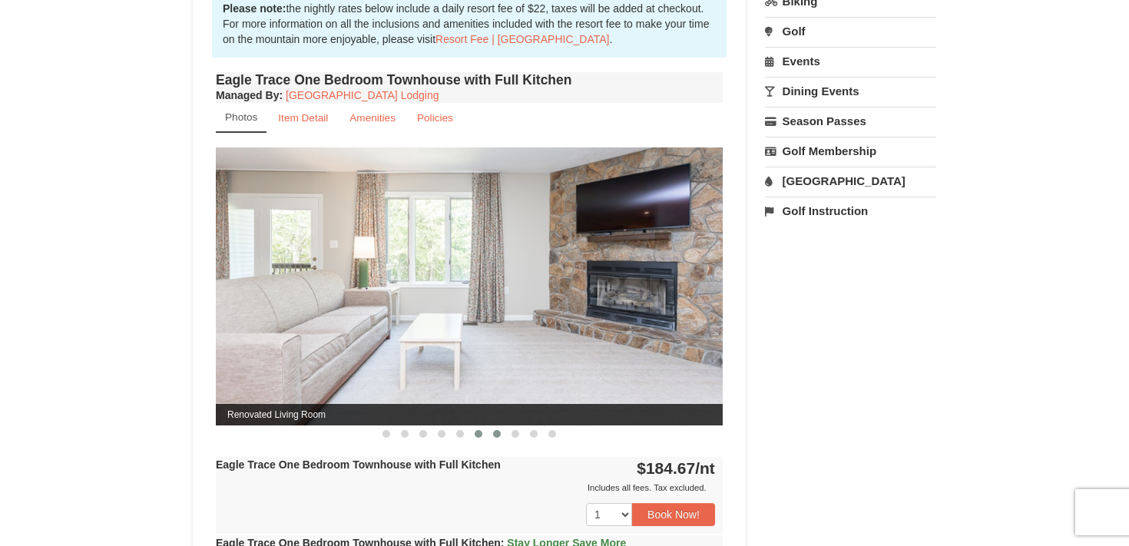
click at [492, 440] on button at bounding box center [497, 433] width 18 height 15
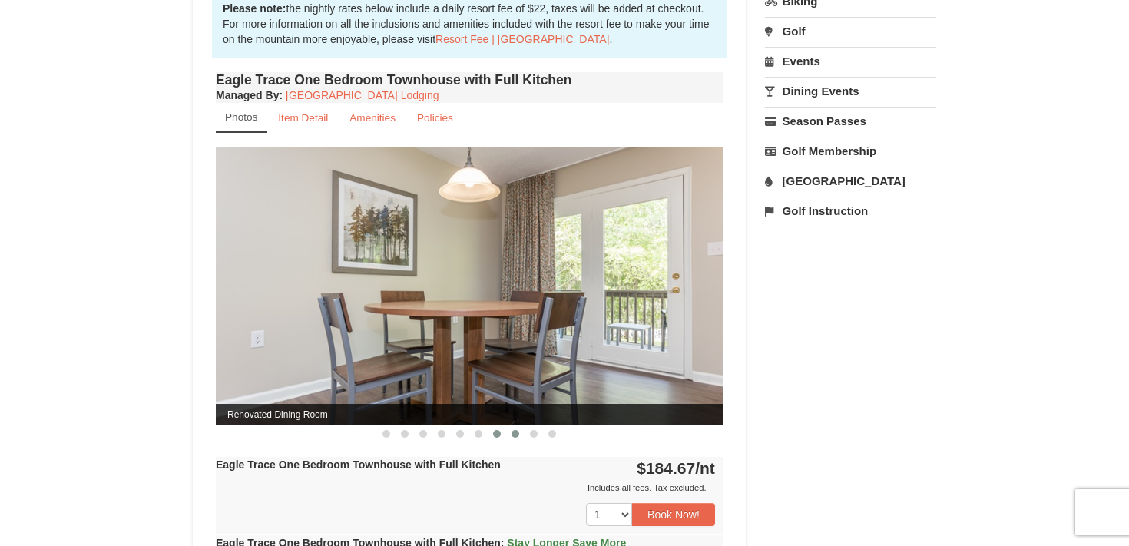
click at [520, 439] on button at bounding box center [515, 433] width 18 height 15
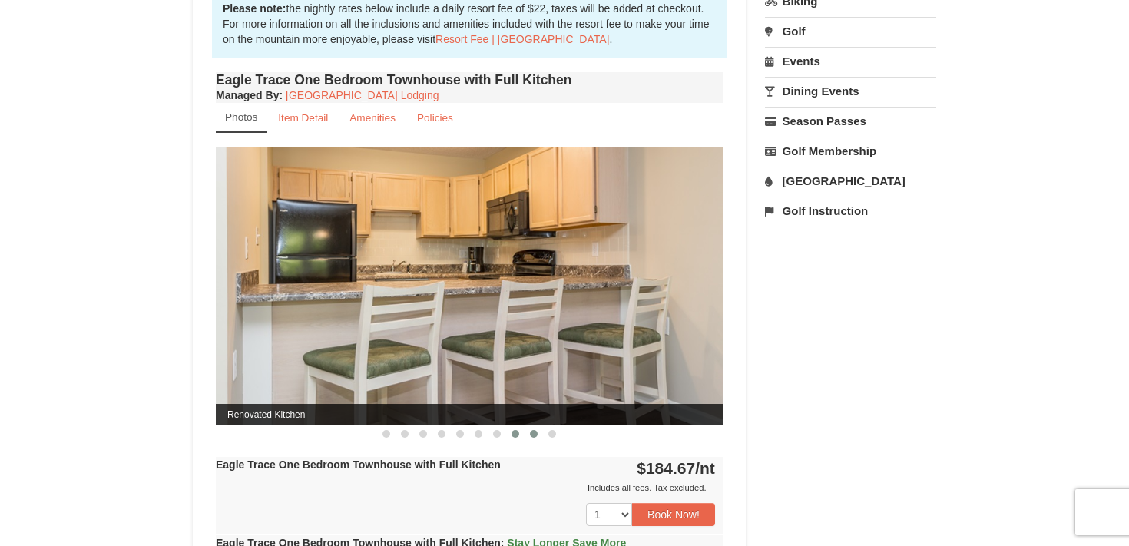
click at [541, 440] on button at bounding box center [533, 433] width 18 height 15
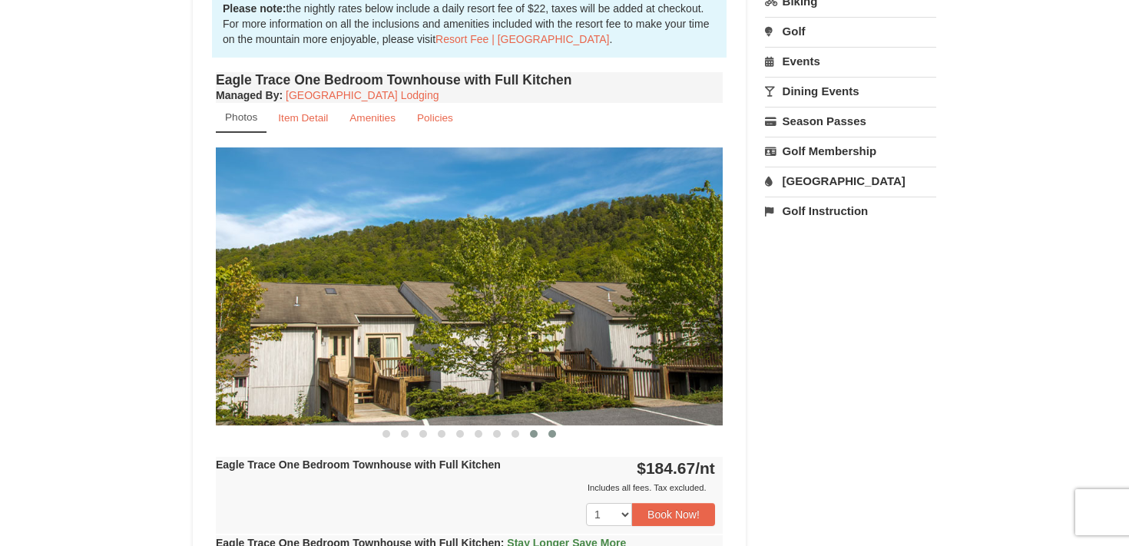
click at [557, 438] on button at bounding box center [552, 433] width 18 height 15
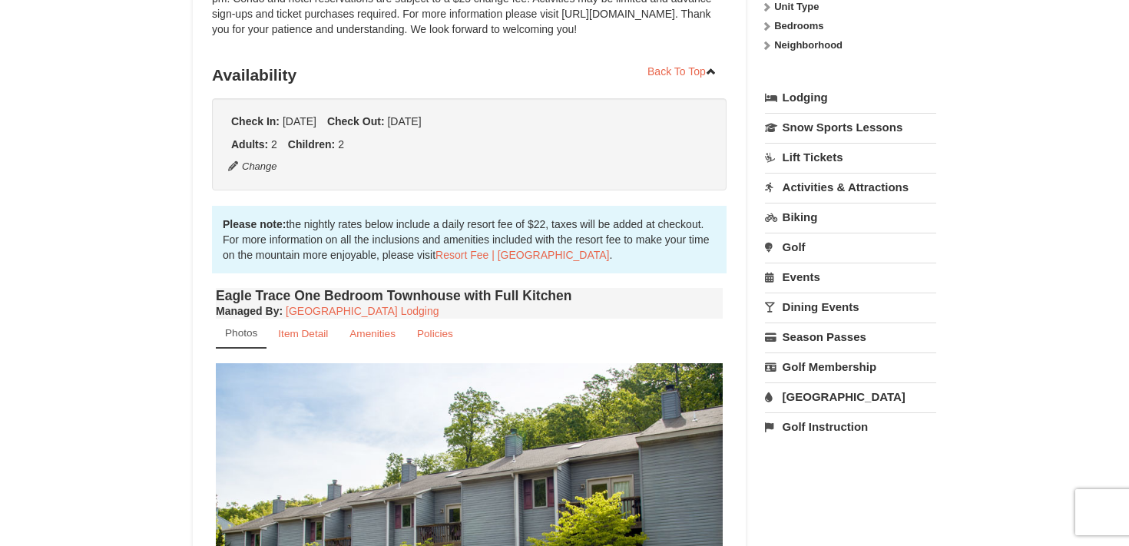
scroll to position [0, 0]
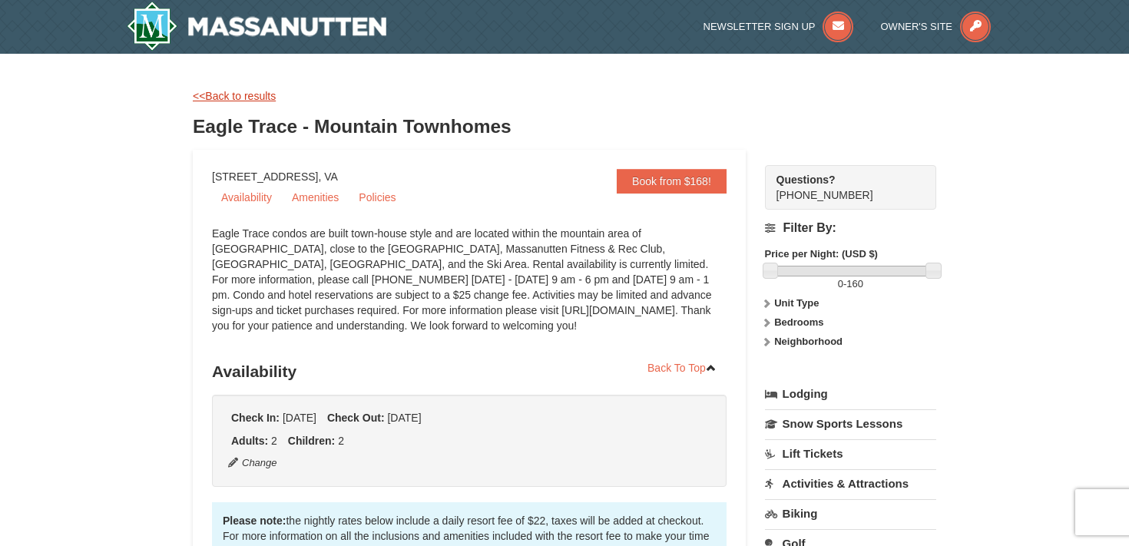
click at [236, 90] on link "<<Back to results" at bounding box center [234, 96] width 83 height 12
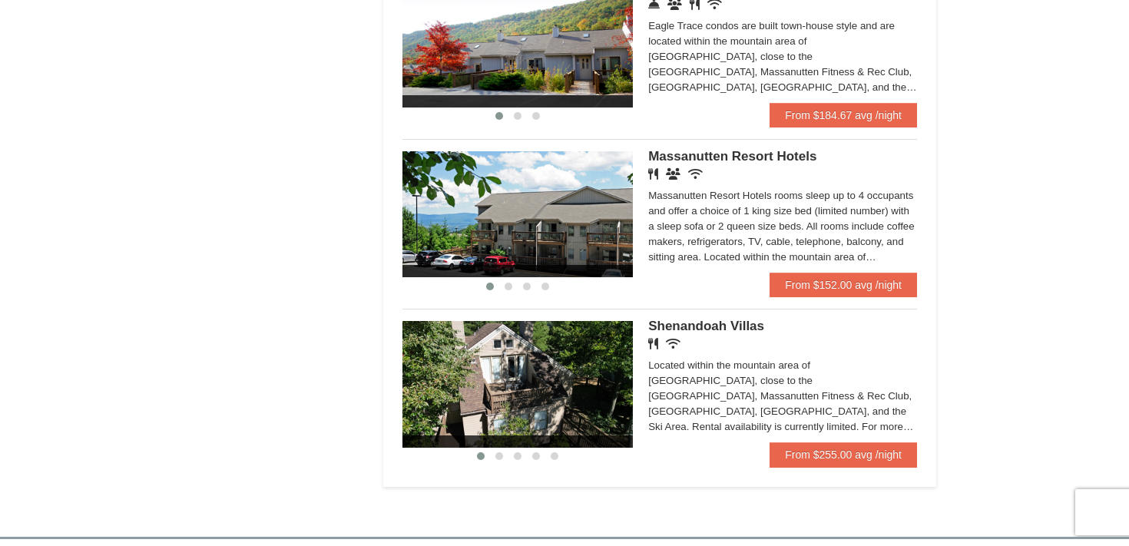
scroll to position [893, 0]
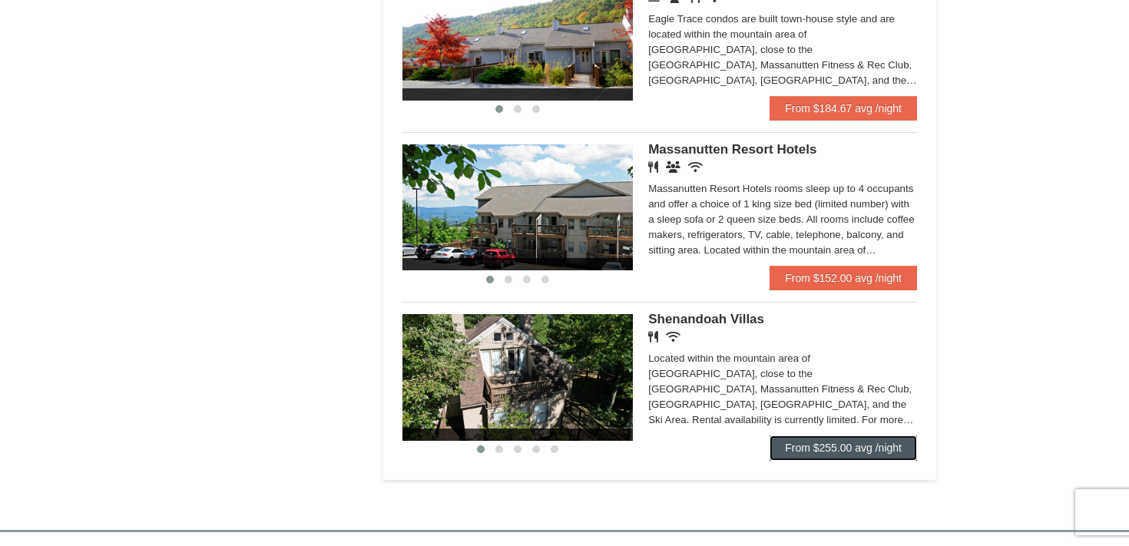
click at [863, 460] on link "From $255.00 avg /night" at bounding box center [842, 447] width 147 height 25
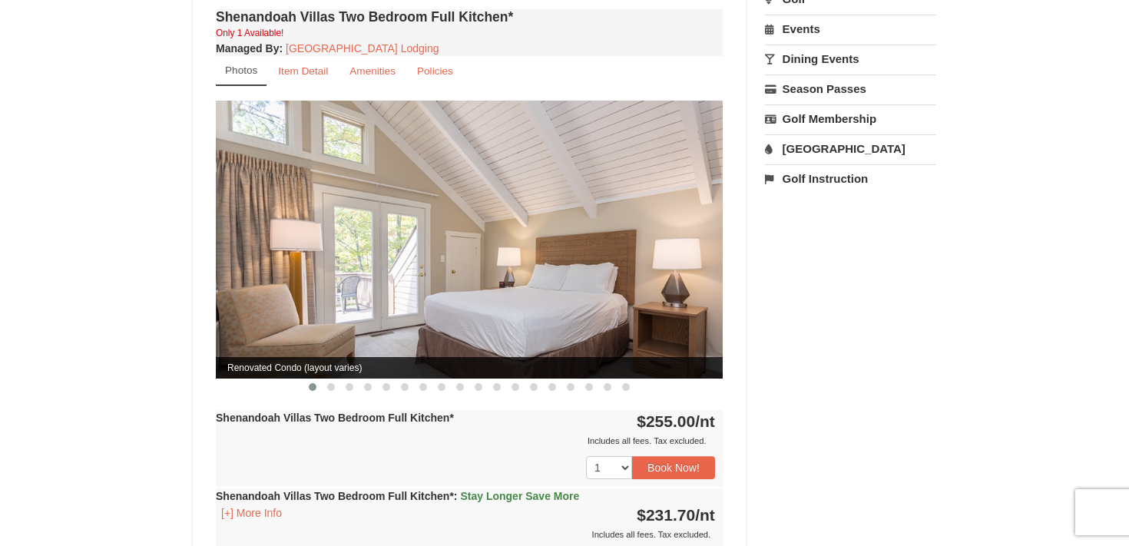
scroll to position [545, 0]
click at [329, 382] on span at bounding box center [331, 386] width 8 height 8
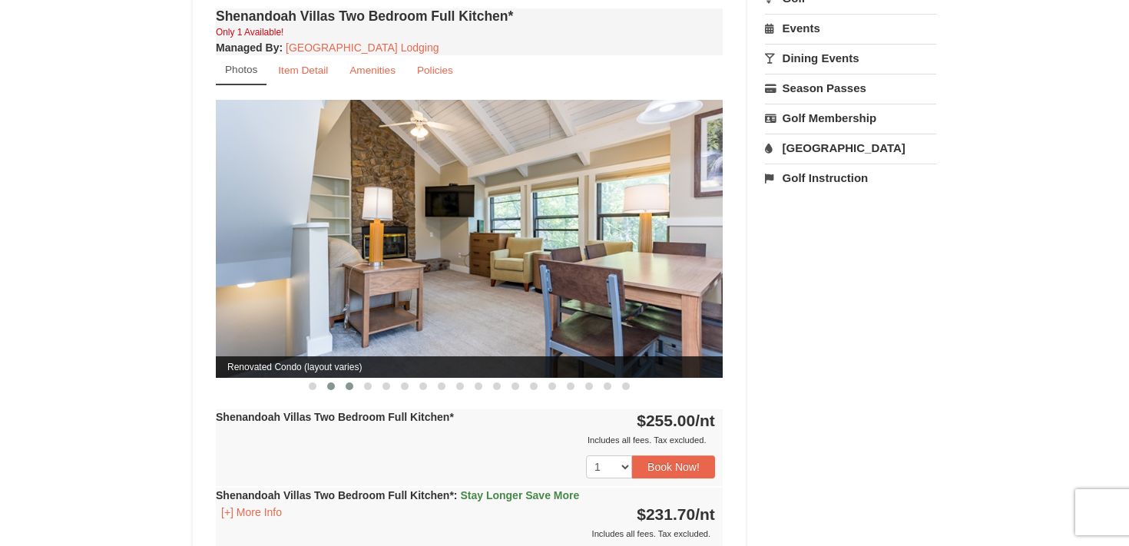
click at [355, 379] on button at bounding box center [349, 386] width 18 height 15
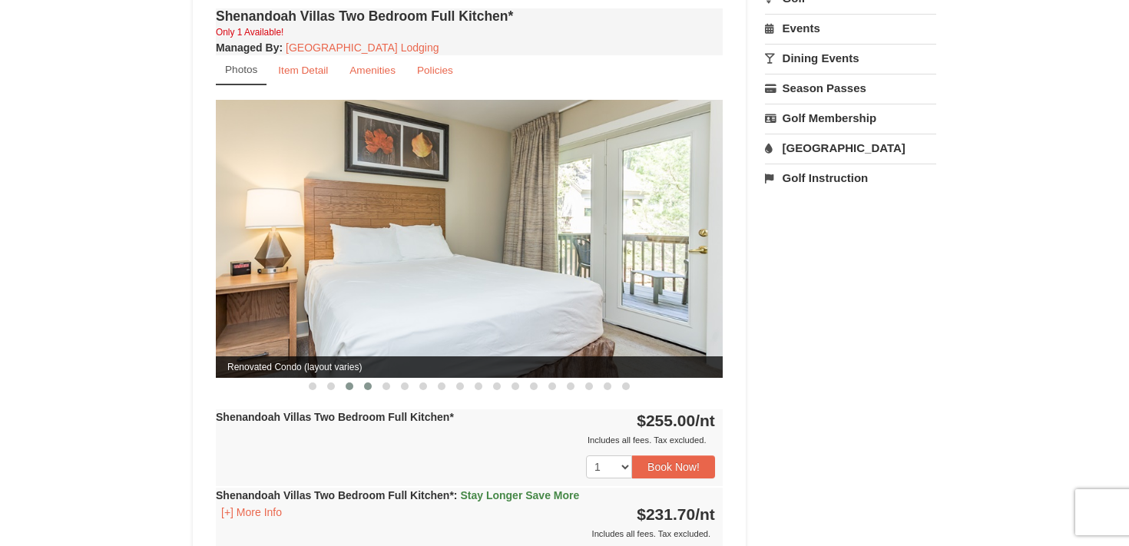
click at [368, 382] on span at bounding box center [368, 386] width 8 height 8
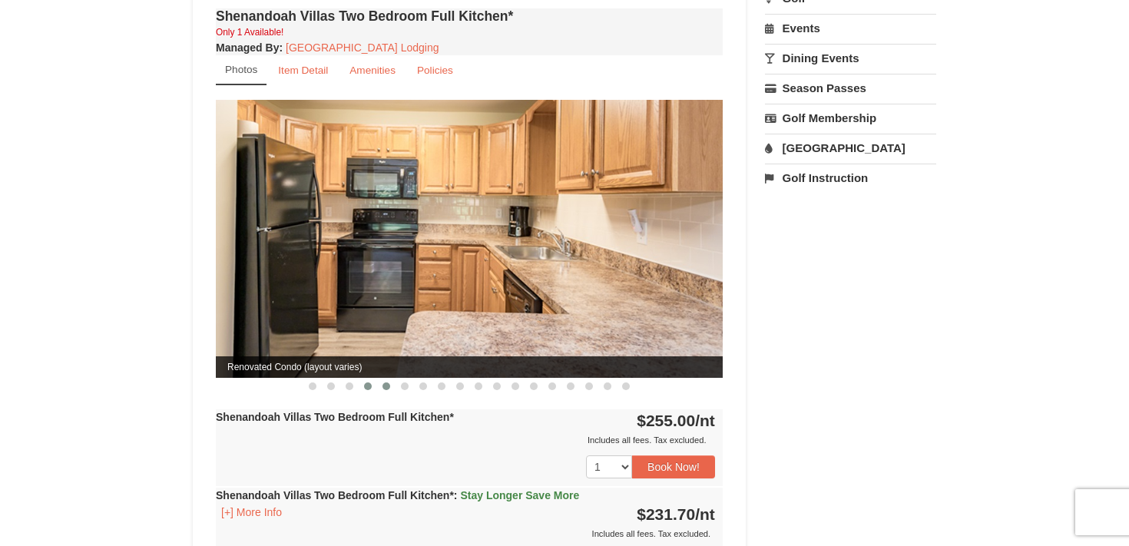
click at [392, 379] on button at bounding box center [386, 386] width 18 height 15
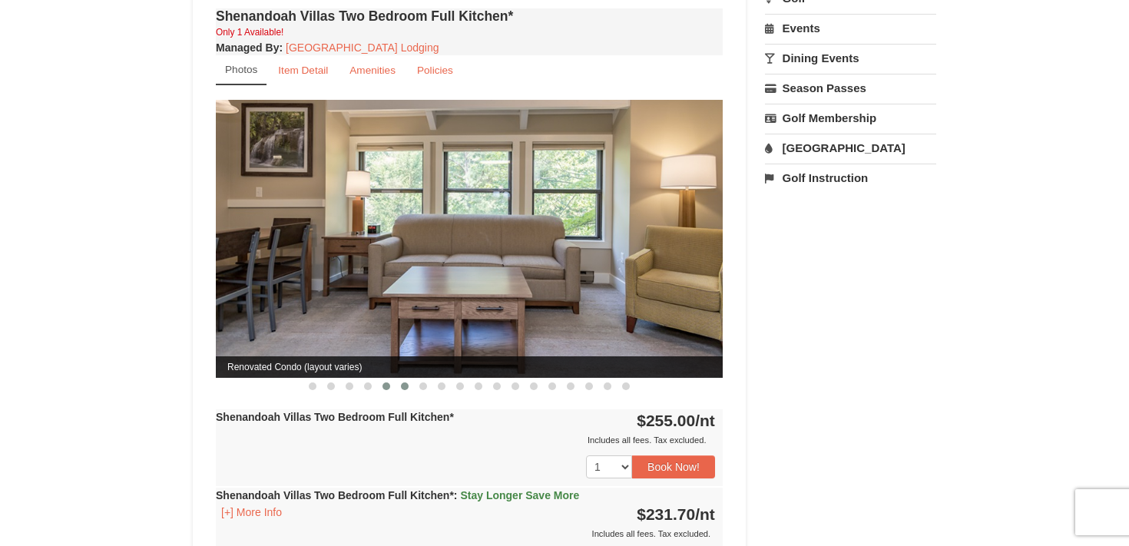
click at [408, 379] on button at bounding box center [404, 386] width 18 height 15
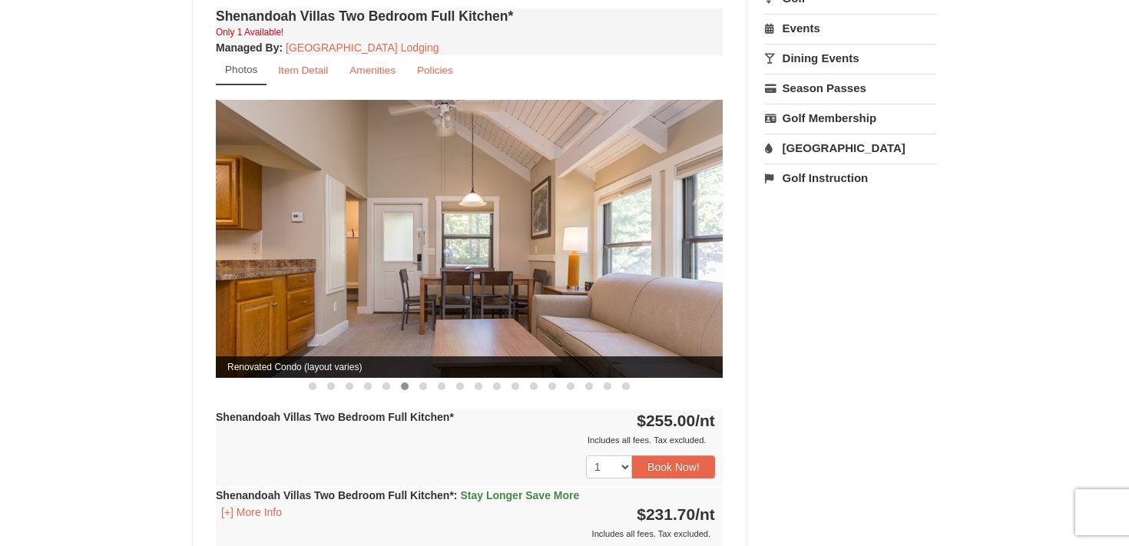
click at [427, 379] on div "Shenandoah Villas Two Bedroom Full Kitchen* Only 1 Available! Managed By : Mass…" at bounding box center [469, 319] width 514 height 629
click at [421, 379] on button at bounding box center [423, 386] width 18 height 15
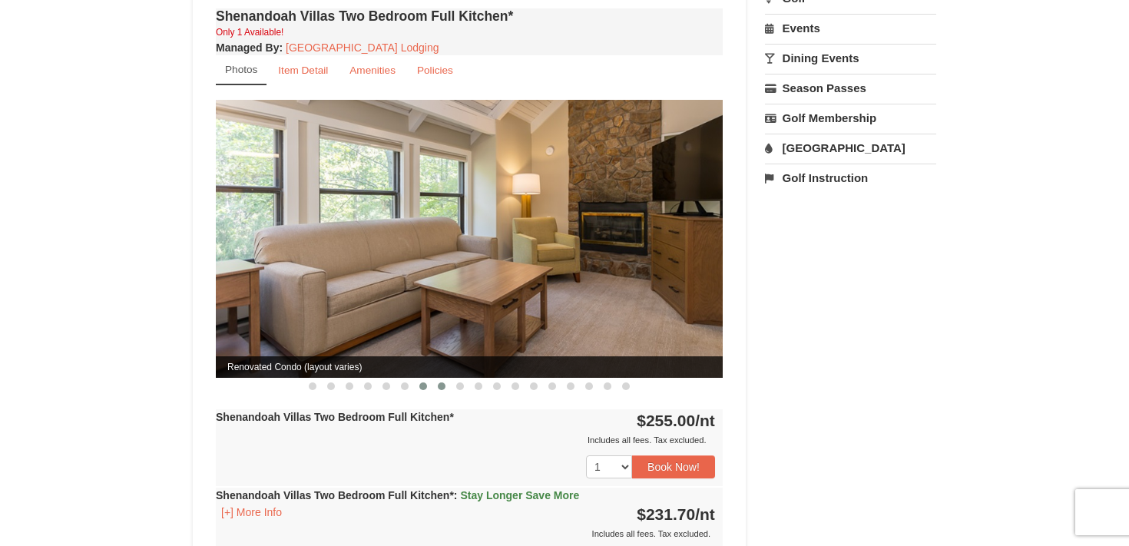
click at [433, 379] on button at bounding box center [441, 386] width 18 height 15
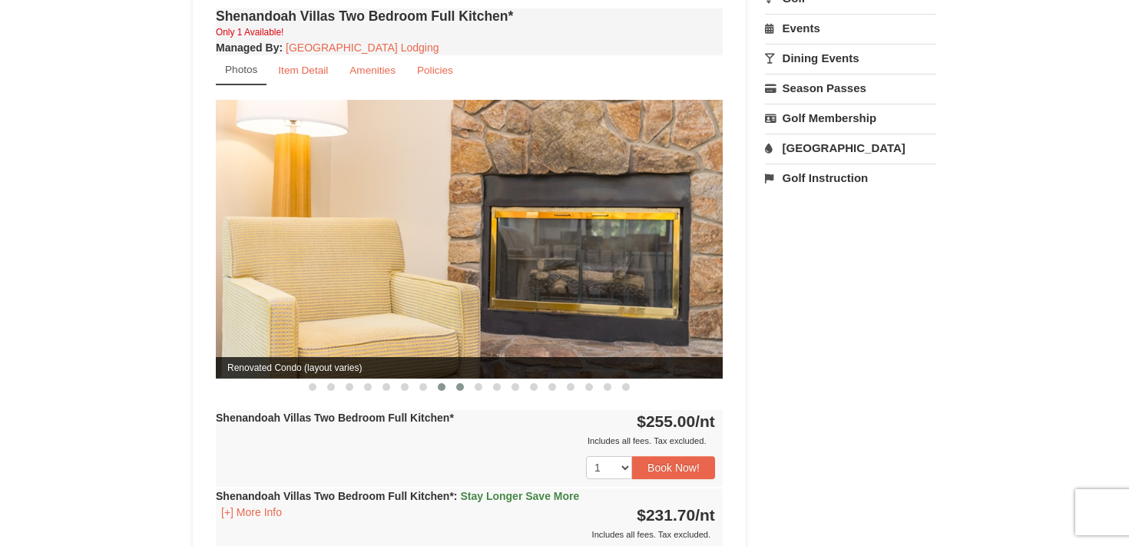
click at [460, 383] on span at bounding box center [460, 387] width 8 height 8
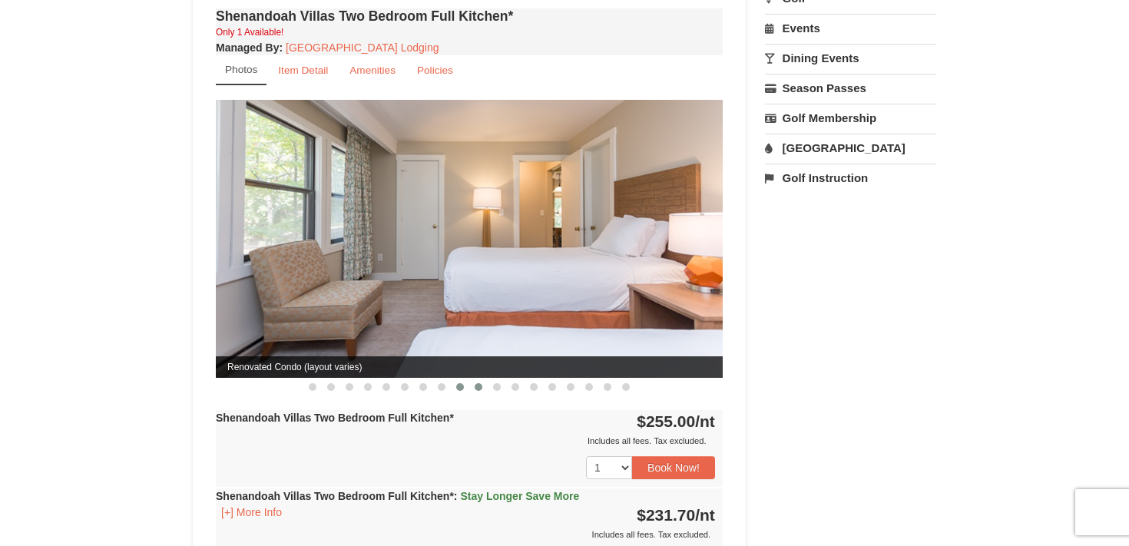
click at [478, 383] on span at bounding box center [479, 387] width 8 height 8
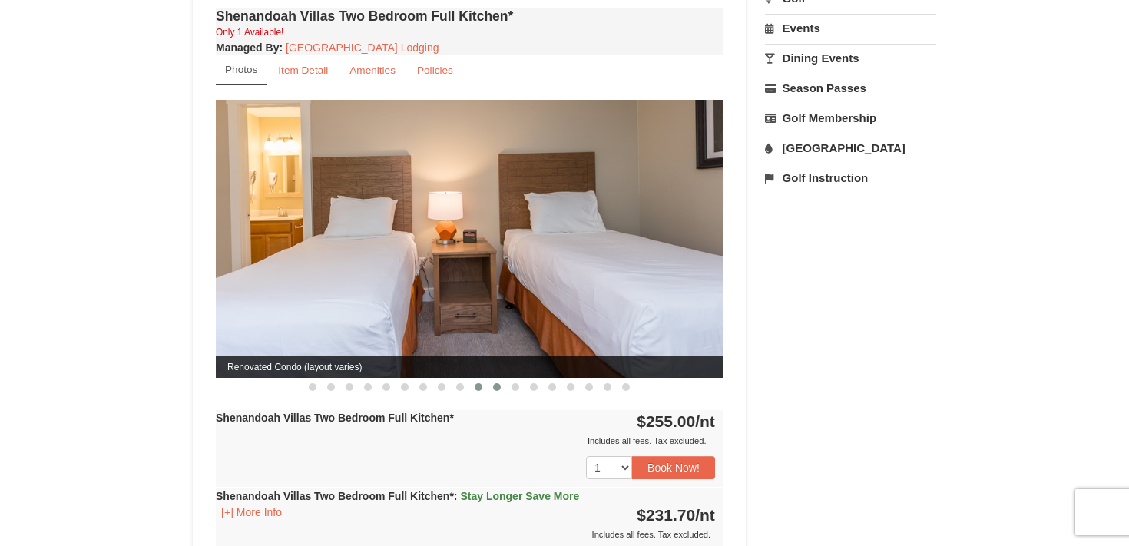
click at [491, 379] on button at bounding box center [497, 386] width 18 height 15
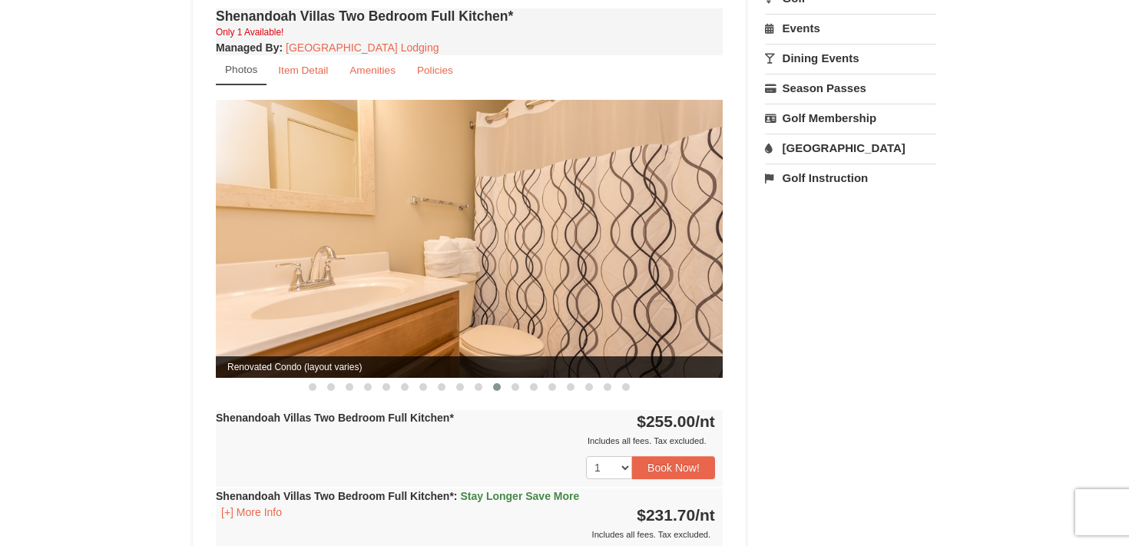
click at [504, 379] on button at bounding box center [497, 386] width 18 height 15
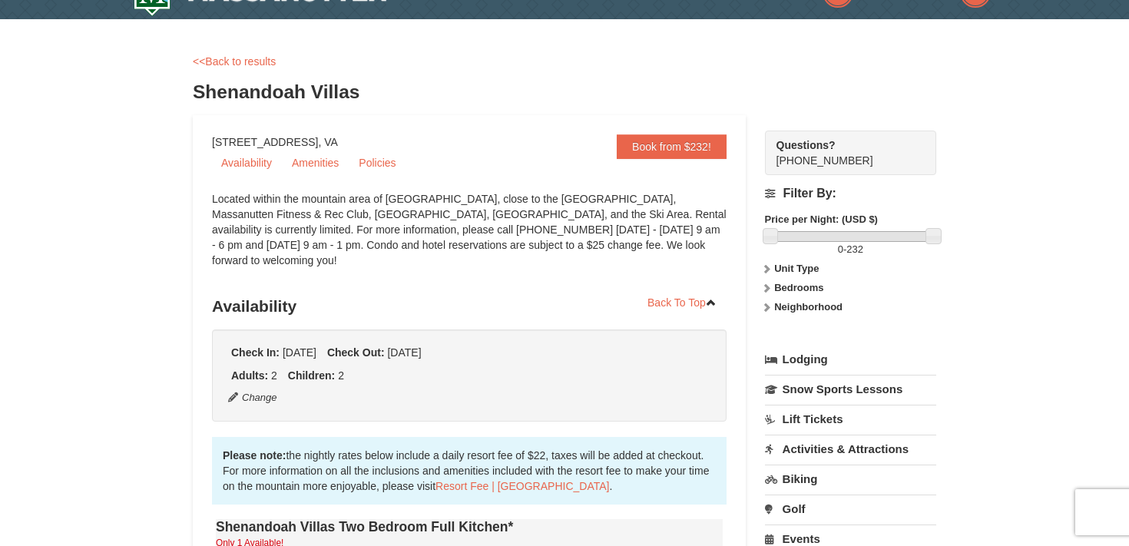
scroll to position [0, 0]
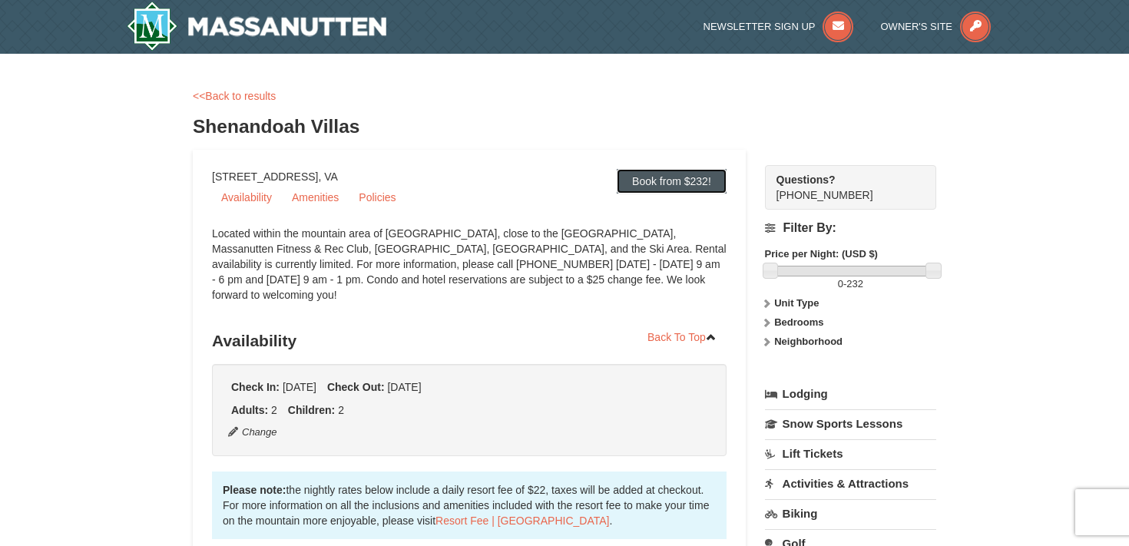
click at [669, 189] on link "Book from $232!" at bounding box center [672, 181] width 110 height 25
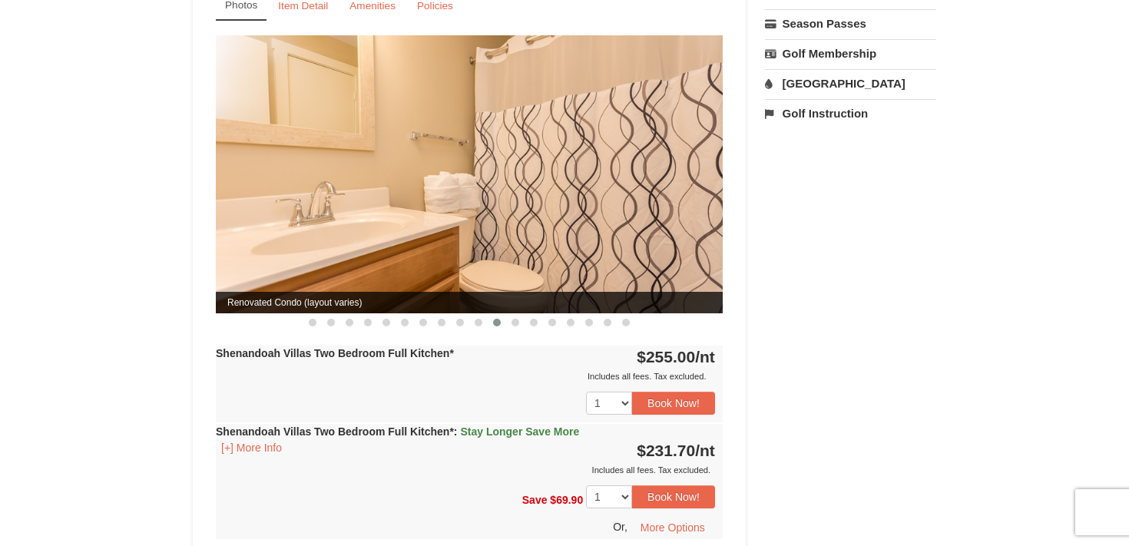
scroll to position [612, 0]
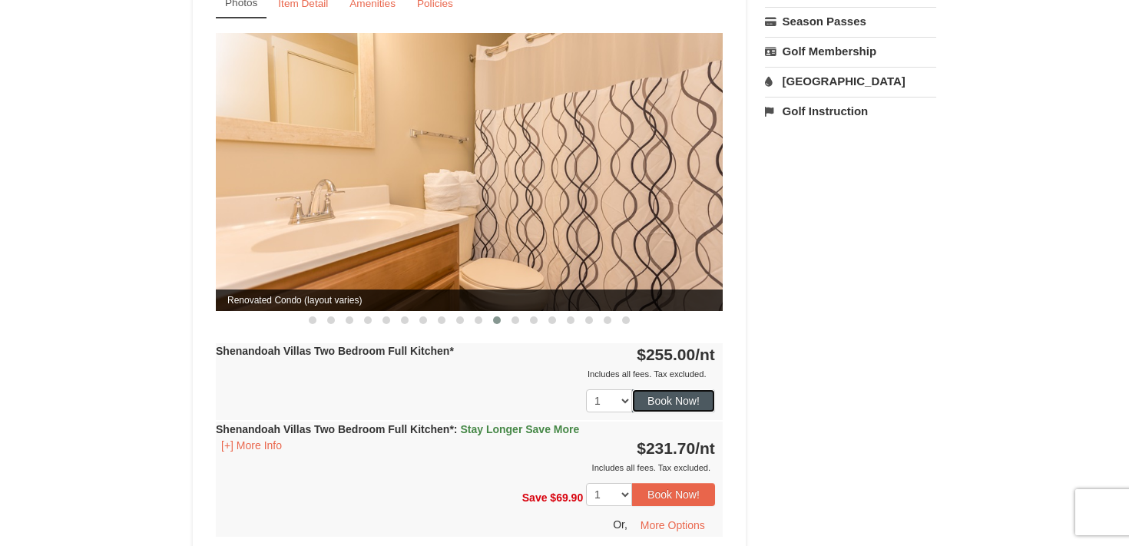
click at [683, 389] on button "Book Now!" at bounding box center [673, 400] width 83 height 23
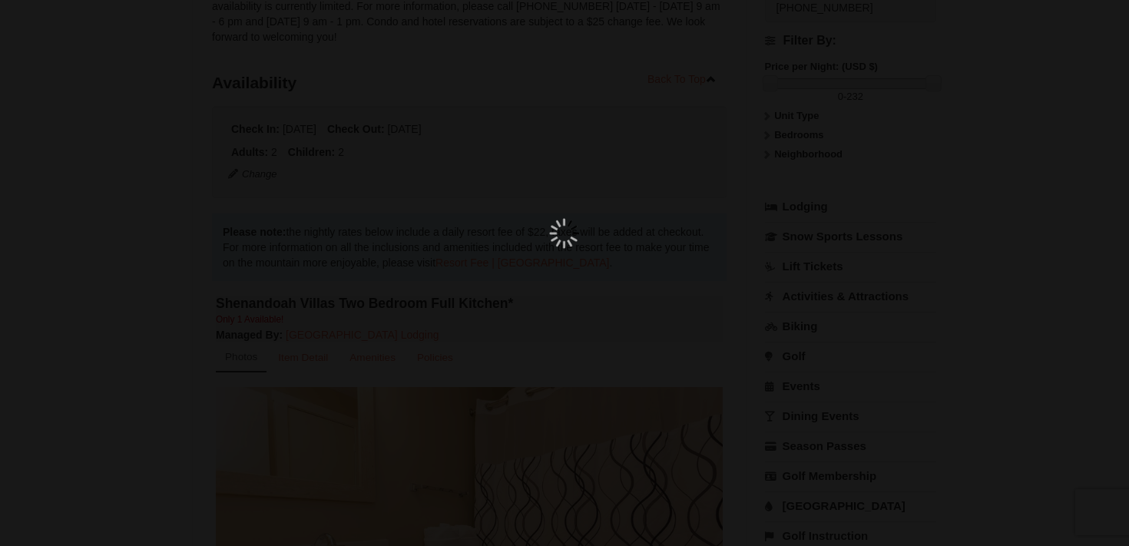
scroll to position [150, 0]
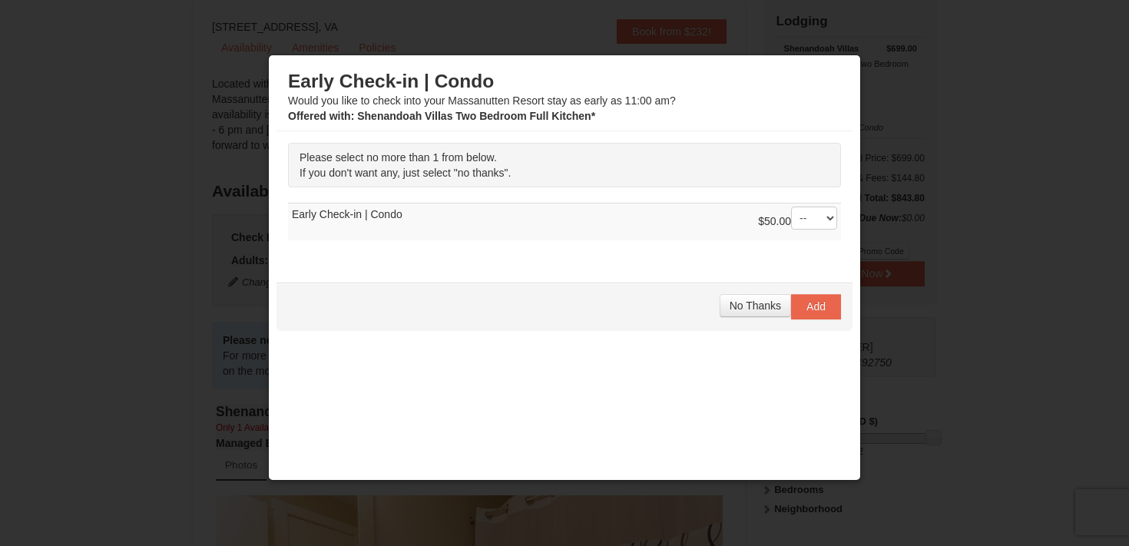
click at [889, 302] on div at bounding box center [564, 273] width 1129 height 546
click at [749, 311] on span "No Thanks" at bounding box center [754, 305] width 51 height 12
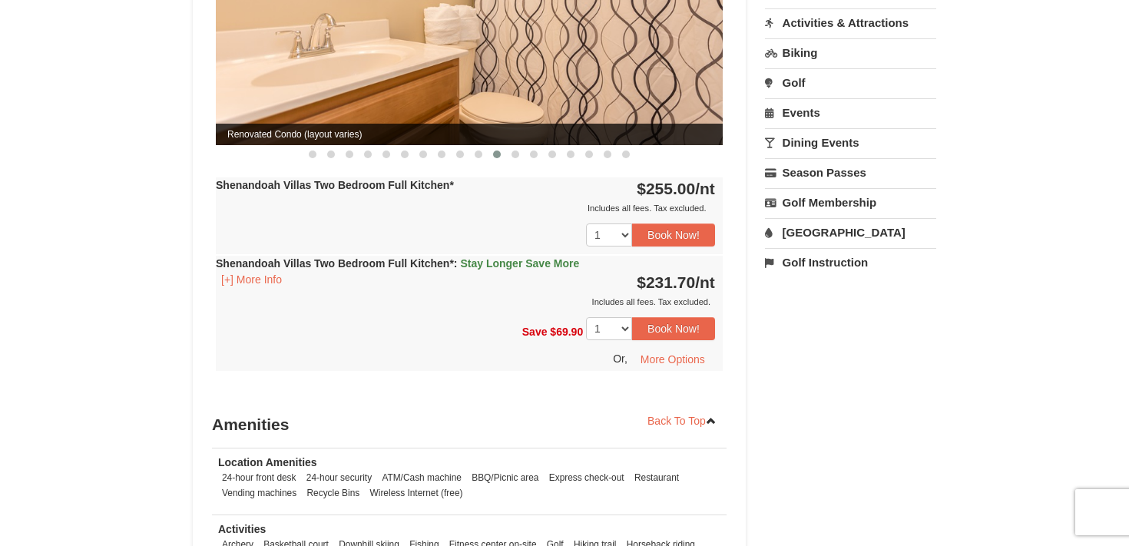
scroll to position [780, 0]
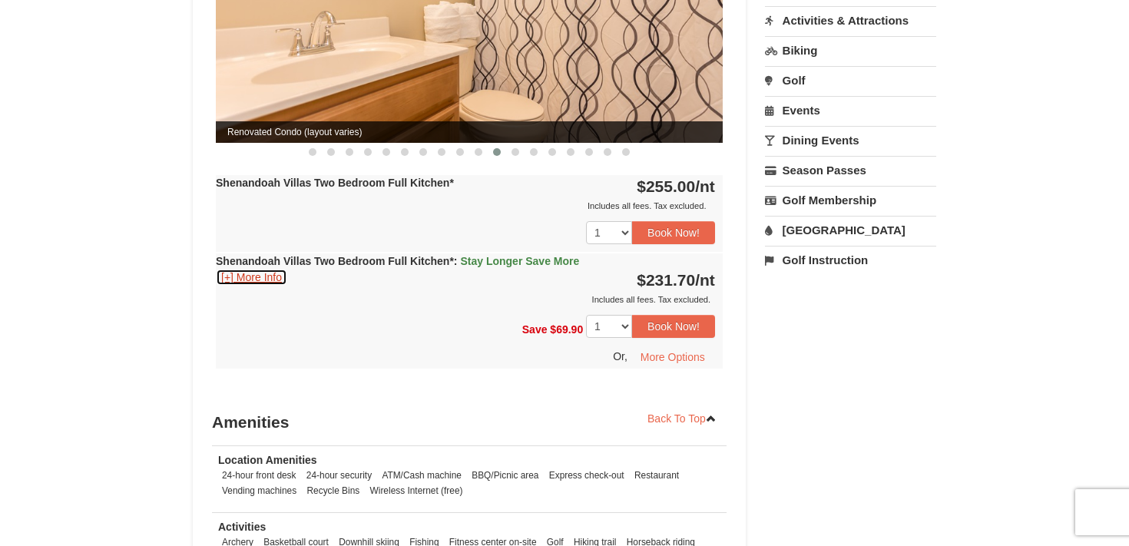
click at [275, 269] on button "[+] More Info" at bounding box center [251, 277] width 71 height 17
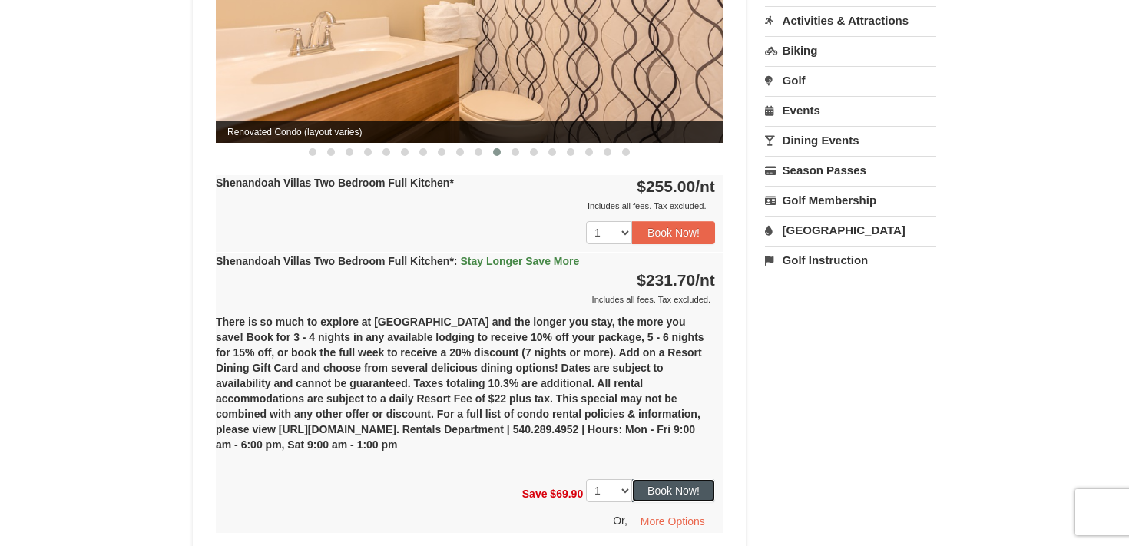
click at [690, 479] on button "Book Now!" at bounding box center [673, 490] width 83 height 23
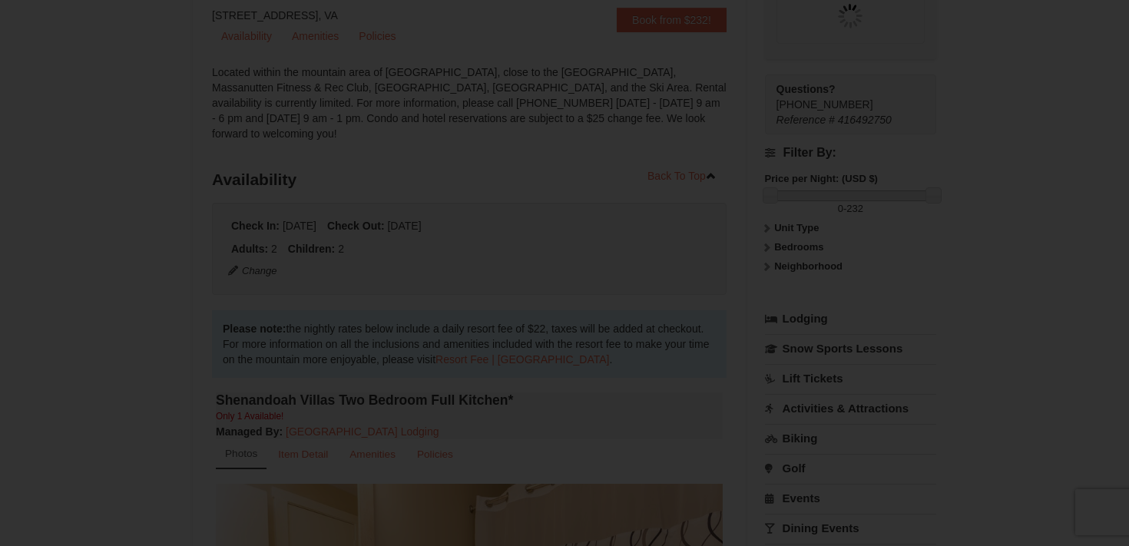
scroll to position [150, 0]
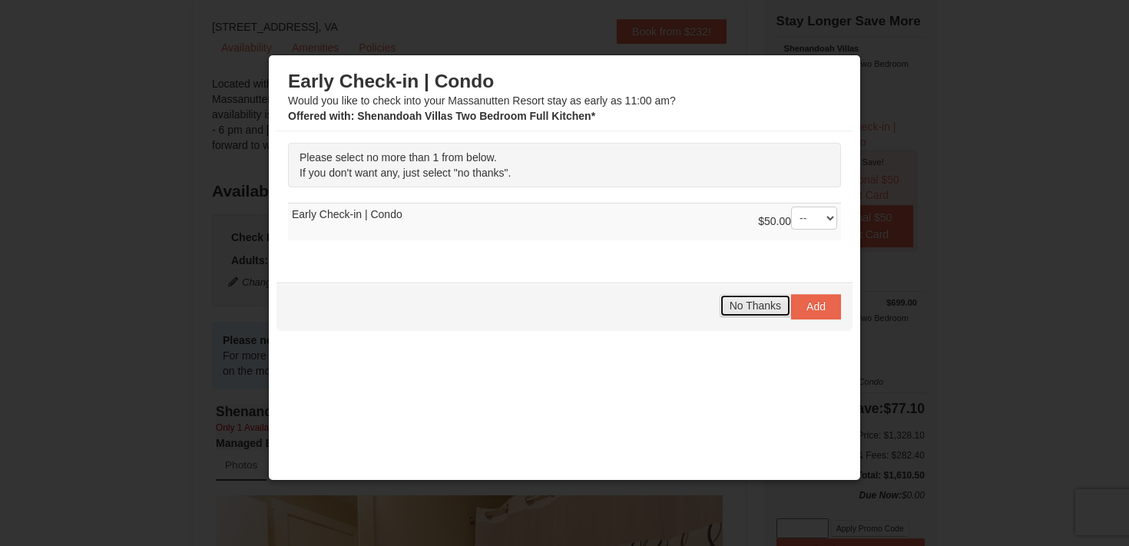
click at [756, 308] on span "No Thanks" at bounding box center [754, 305] width 51 height 12
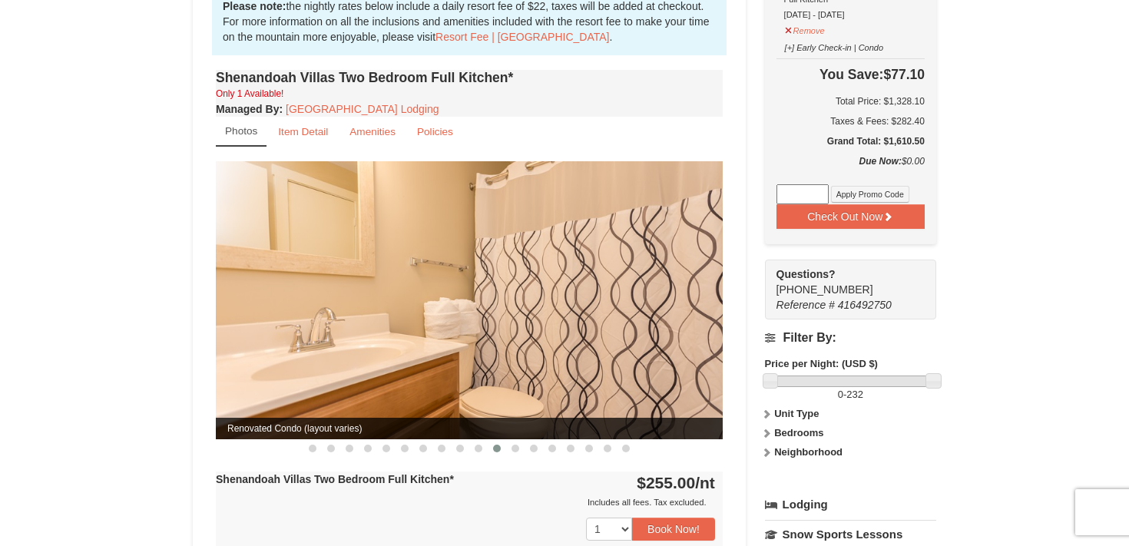
scroll to position [485, 0]
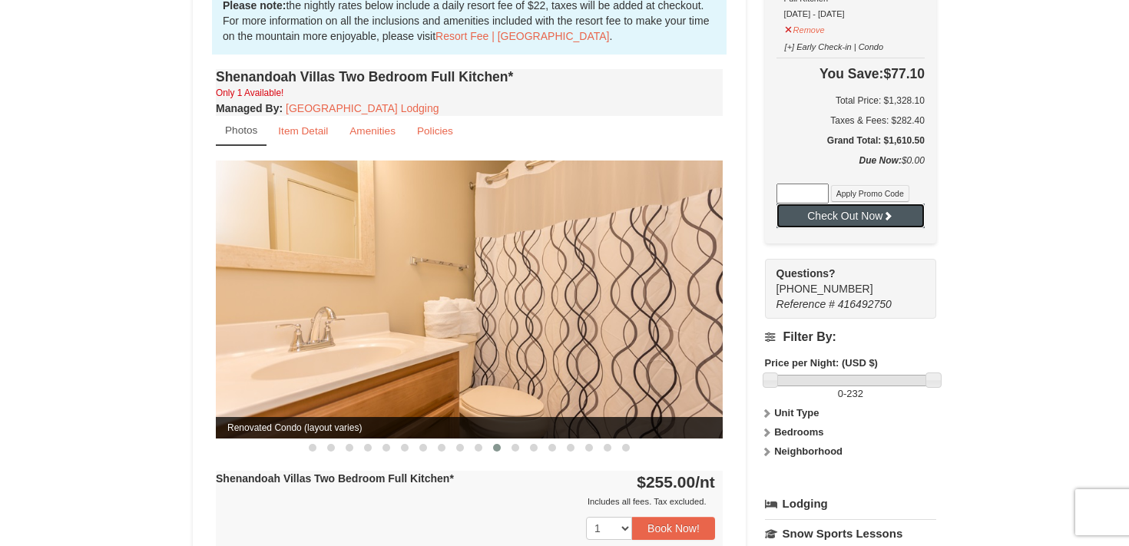
click at [908, 218] on button "Check Out Now" at bounding box center [850, 215] width 148 height 25
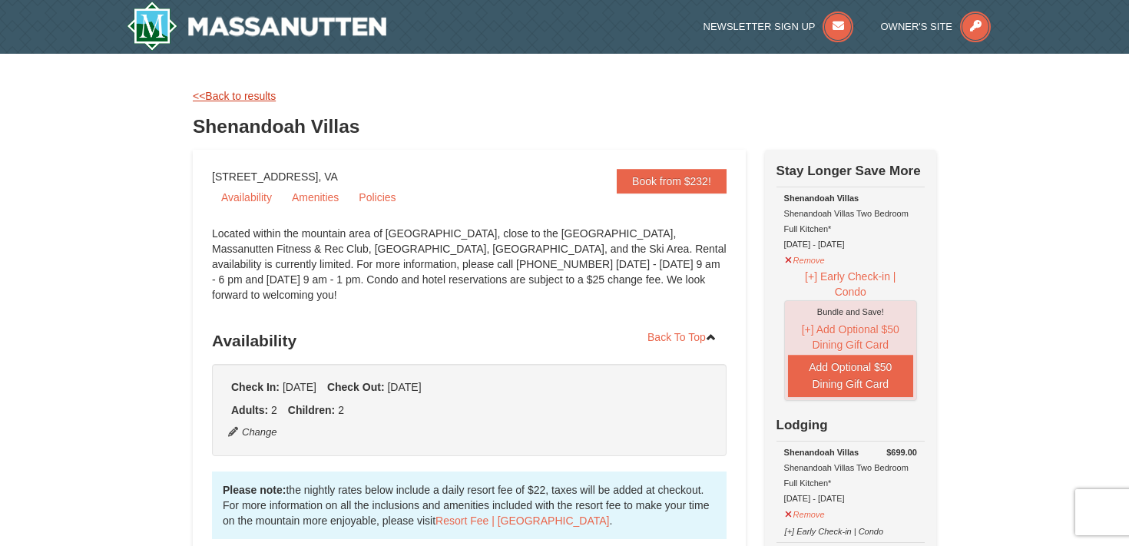
click at [249, 90] on link "<<Back to results" at bounding box center [234, 96] width 83 height 12
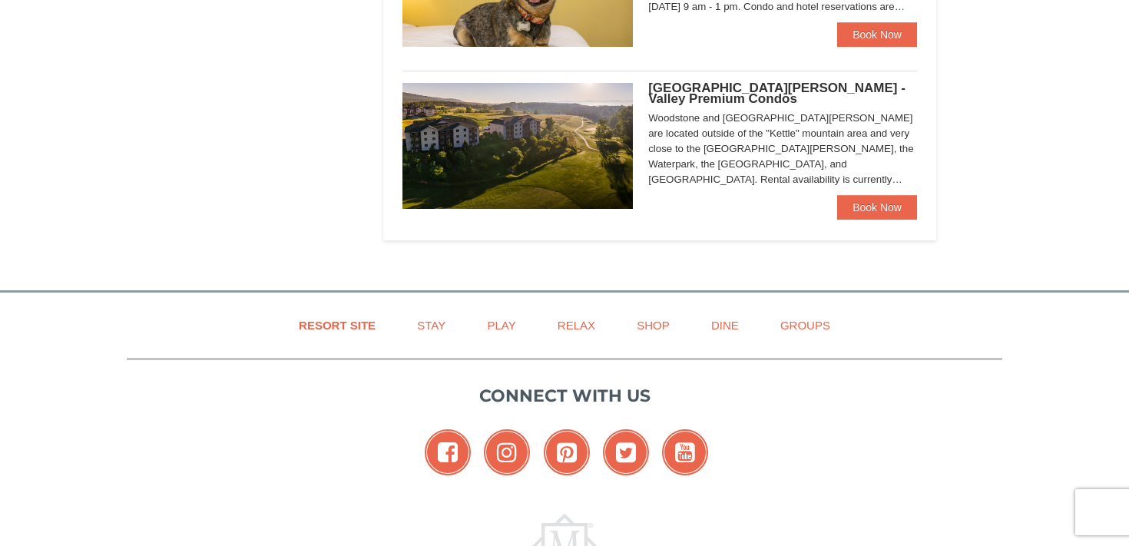
select select "10"
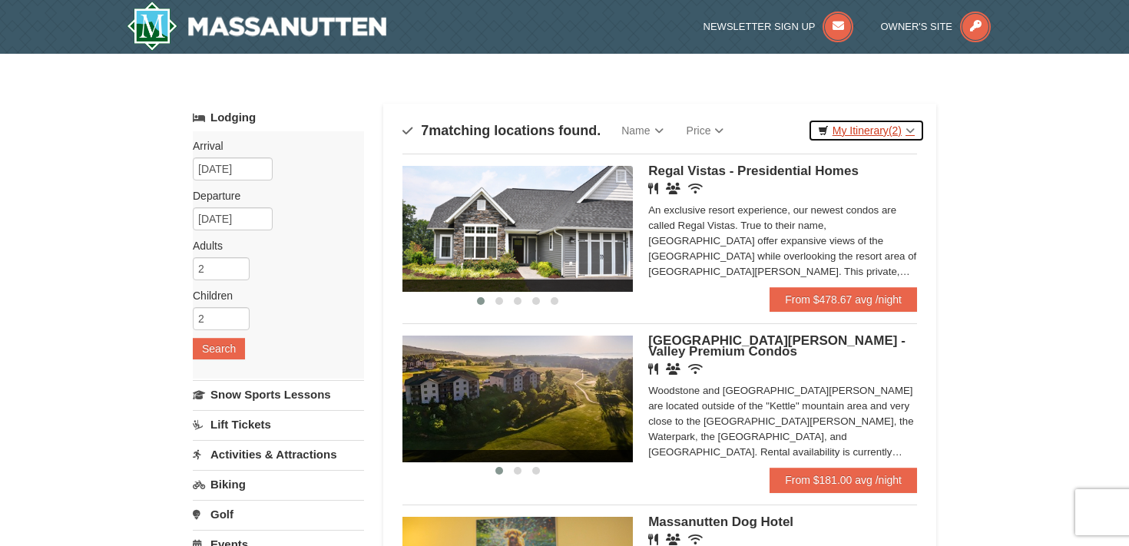
click at [848, 125] on link "My Itinerary (2)" at bounding box center [866, 130] width 117 height 23
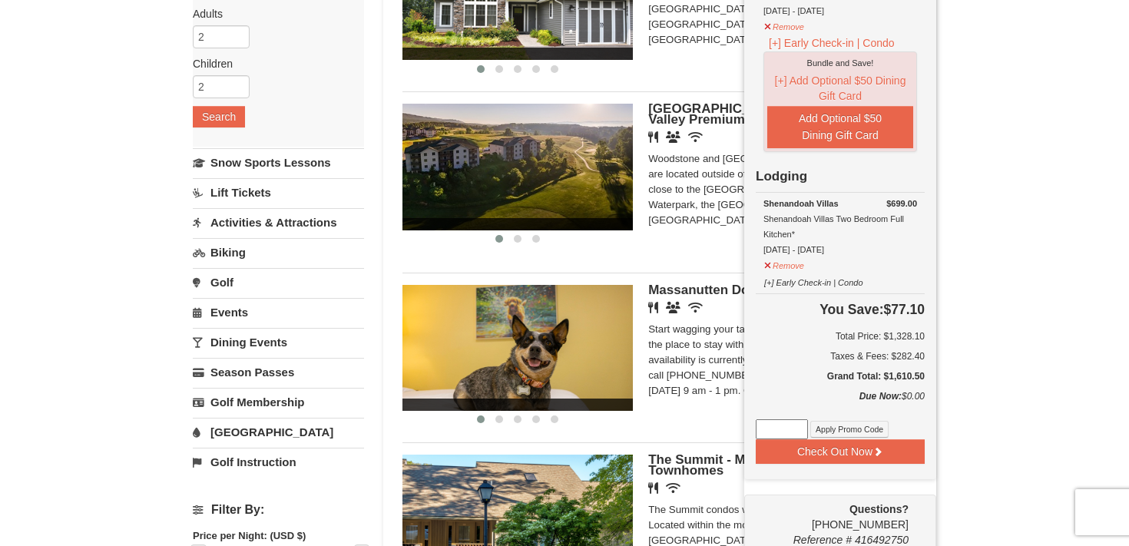
scroll to position [240, 0]
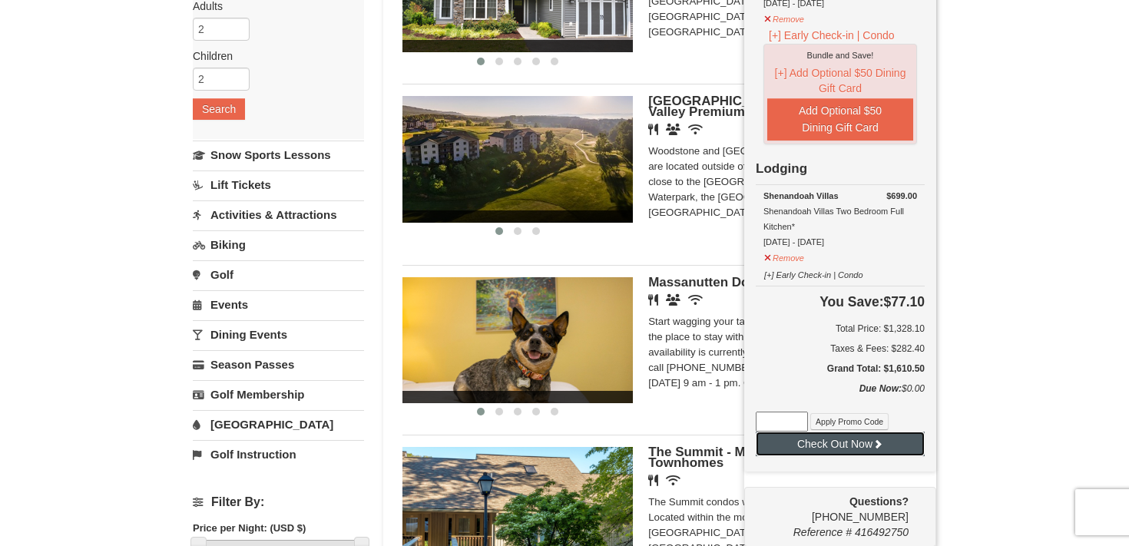
click at [864, 445] on button "Check Out Now" at bounding box center [840, 444] width 169 height 25
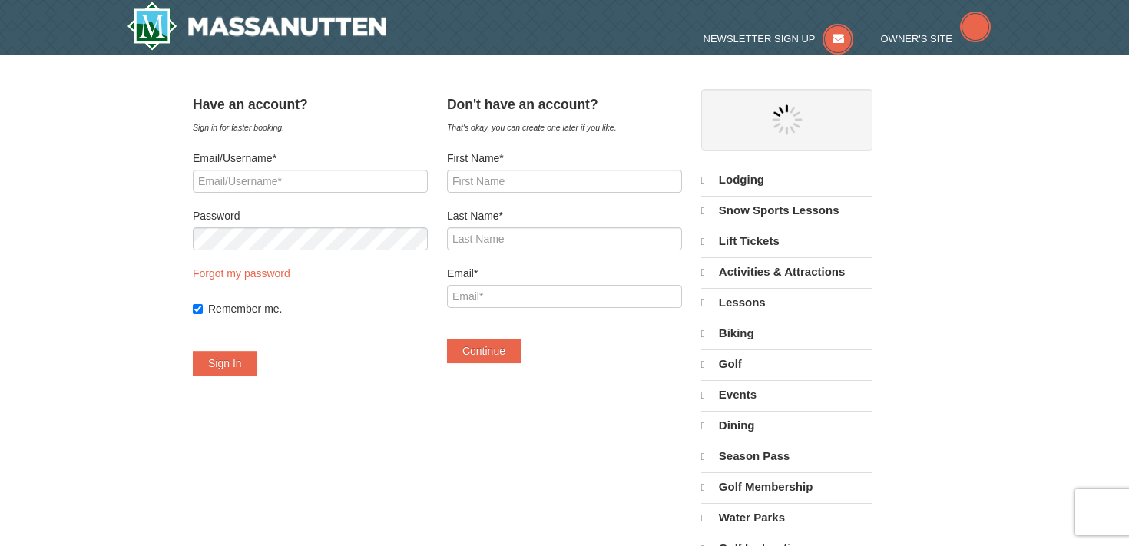
select select "10"
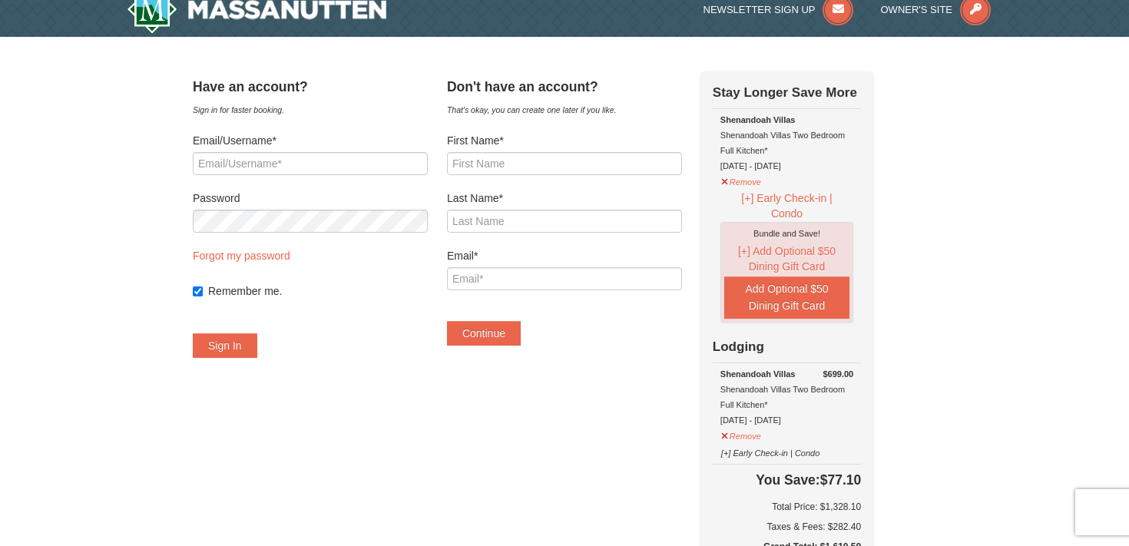
scroll to position [15, 0]
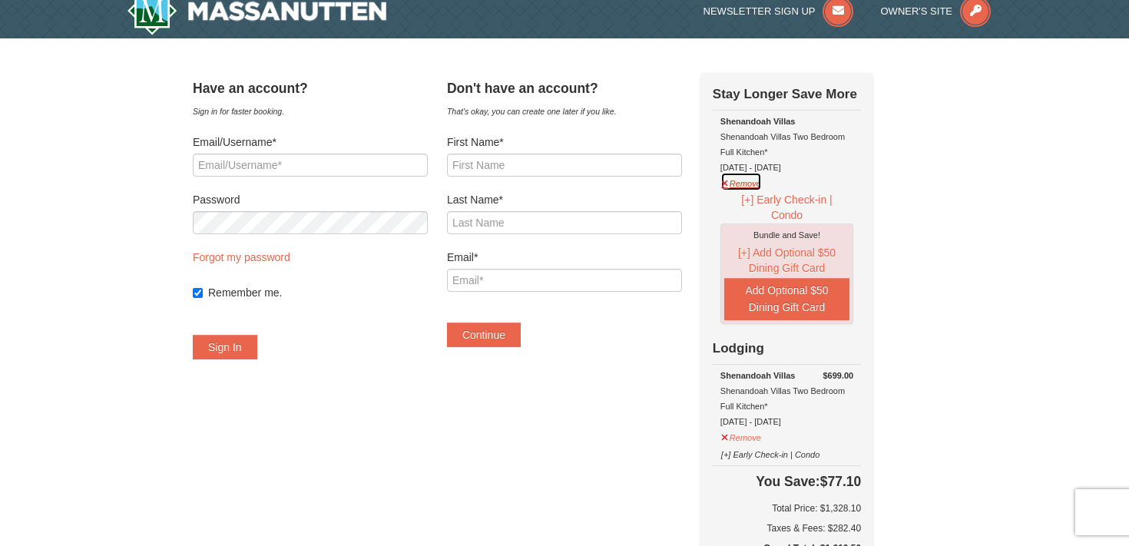
click at [762, 180] on button "Remove" at bounding box center [740, 181] width 41 height 19
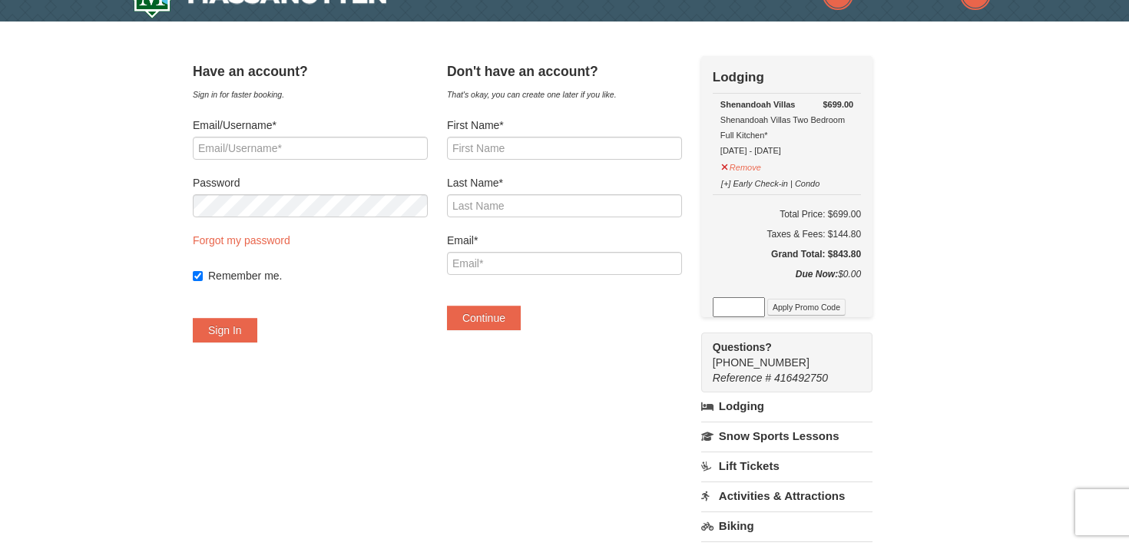
scroll to position [0, 0]
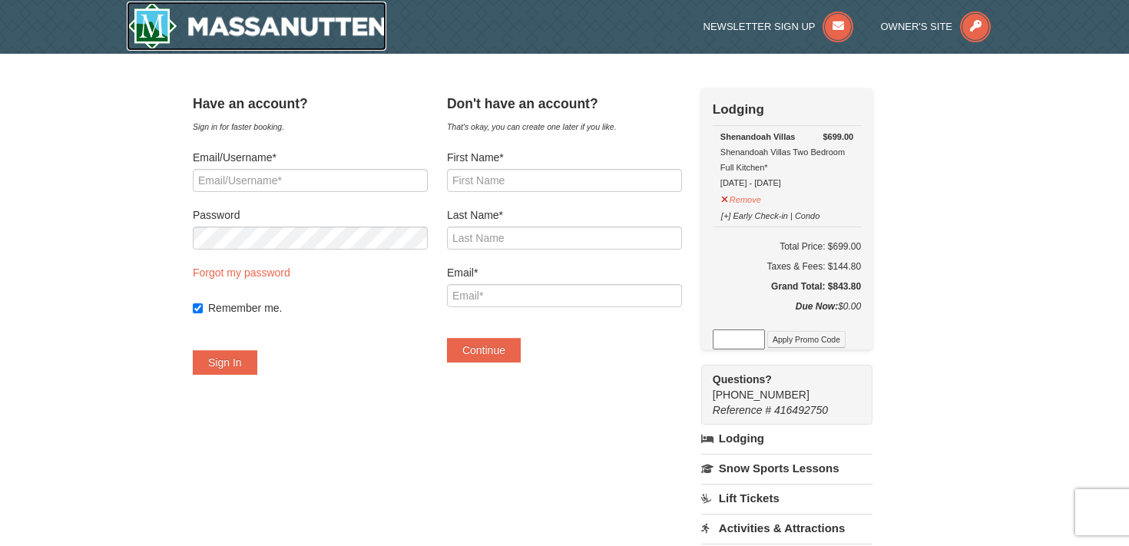
click at [268, 38] on img at bounding box center [257, 26] width 260 height 49
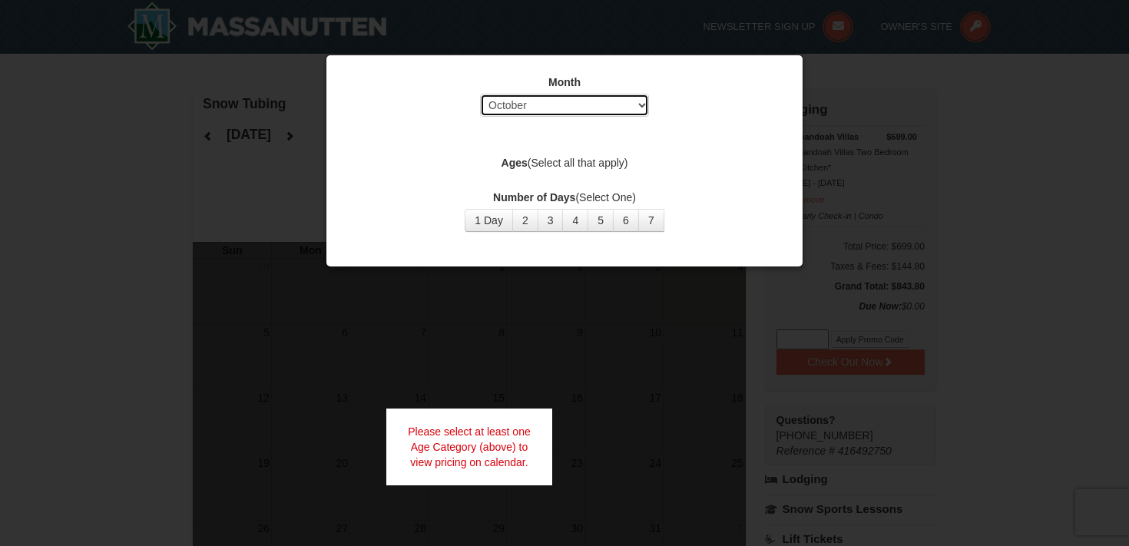
click at [639, 103] on select "Select October November December January February March April May June July Aug…" at bounding box center [564, 105] width 169 height 23
select select "11"
click at [480, 94] on select "Select October November December January February March April May June July Aug…" at bounding box center [564, 105] width 169 height 23
click at [488, 224] on button "1 Day" at bounding box center [489, 220] width 48 height 23
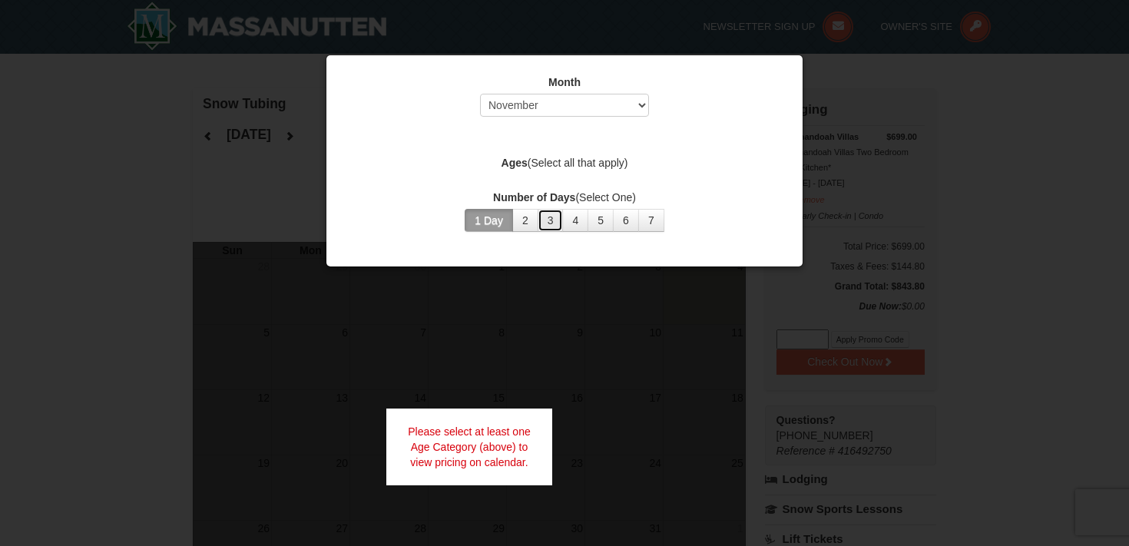
click at [545, 227] on button "3" at bounding box center [550, 220] width 26 height 23
click at [719, 286] on div at bounding box center [564, 273] width 1129 height 546
click at [805, 79] on div at bounding box center [564, 273] width 1129 height 546
click at [734, 127] on div "Month Select October November December January February March April May June Ju…" at bounding box center [564, 153] width 461 height 180
click at [971, 145] on div at bounding box center [564, 273] width 1129 height 546
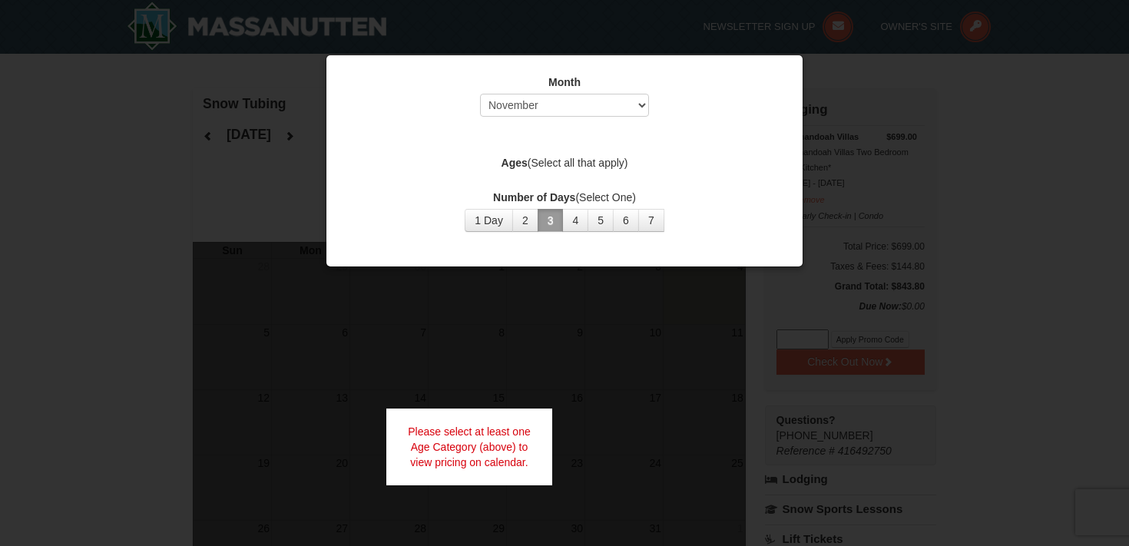
drag, startPoint x: 754, startPoint y: 91, endPoint x: 571, endPoint y: 91, distance: 183.5
click at [754, 91] on div "Month Select October November December January February March April May June Ju…" at bounding box center [565, 99] width 438 height 50
click at [296, 108] on div at bounding box center [564, 273] width 1129 height 546
click at [646, 99] on select "Select October November December January February March April May June July Aug…" at bounding box center [564, 105] width 169 height 23
select select "11"
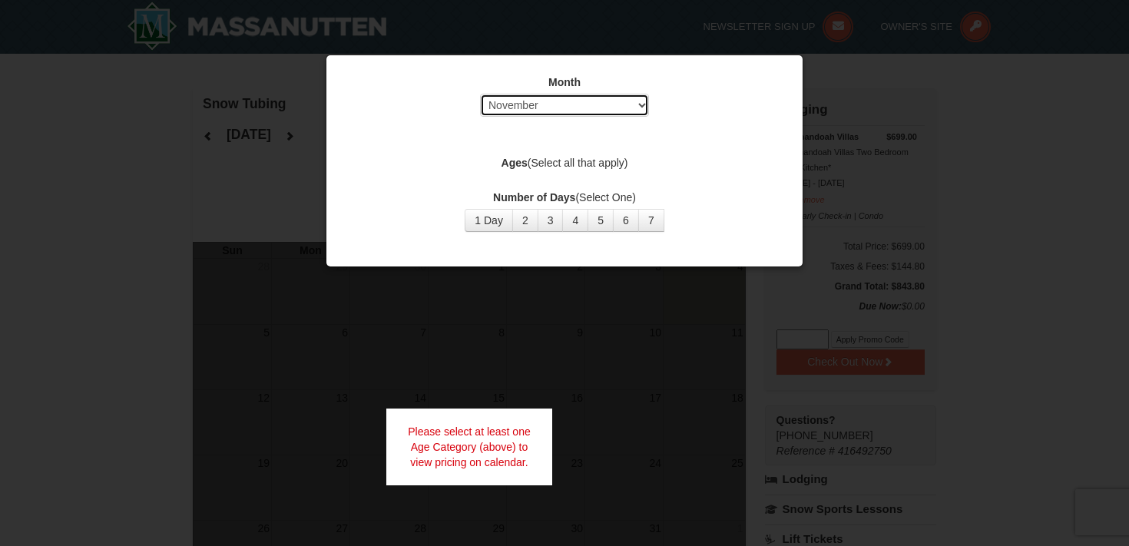
click at [480, 94] on select "Select October November December January February March April May June July Aug…" at bounding box center [564, 105] width 169 height 23
click at [483, 228] on button "1 Day" at bounding box center [489, 220] width 48 height 23
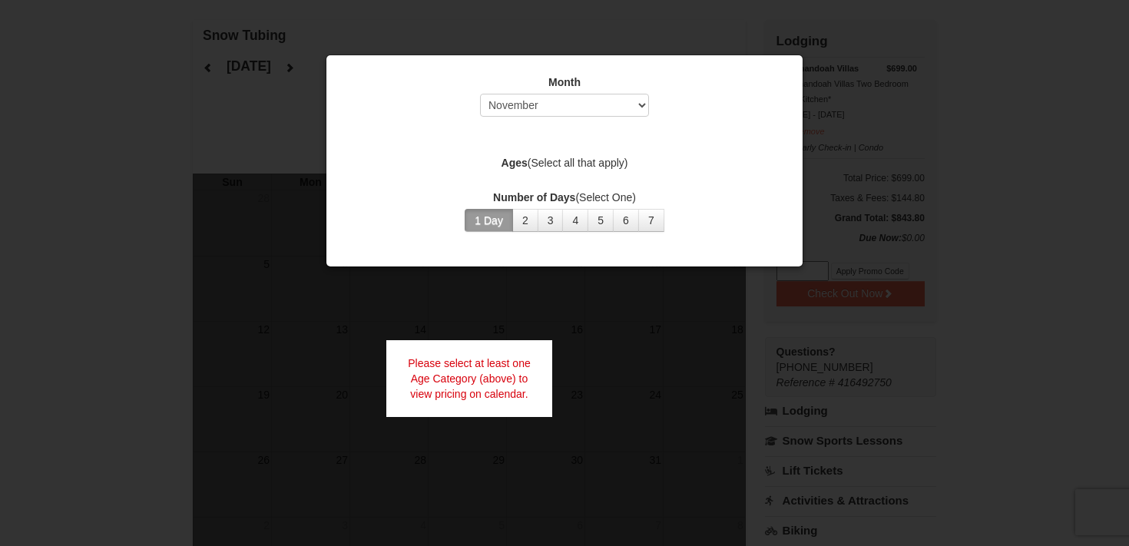
scroll to position [125, 0]
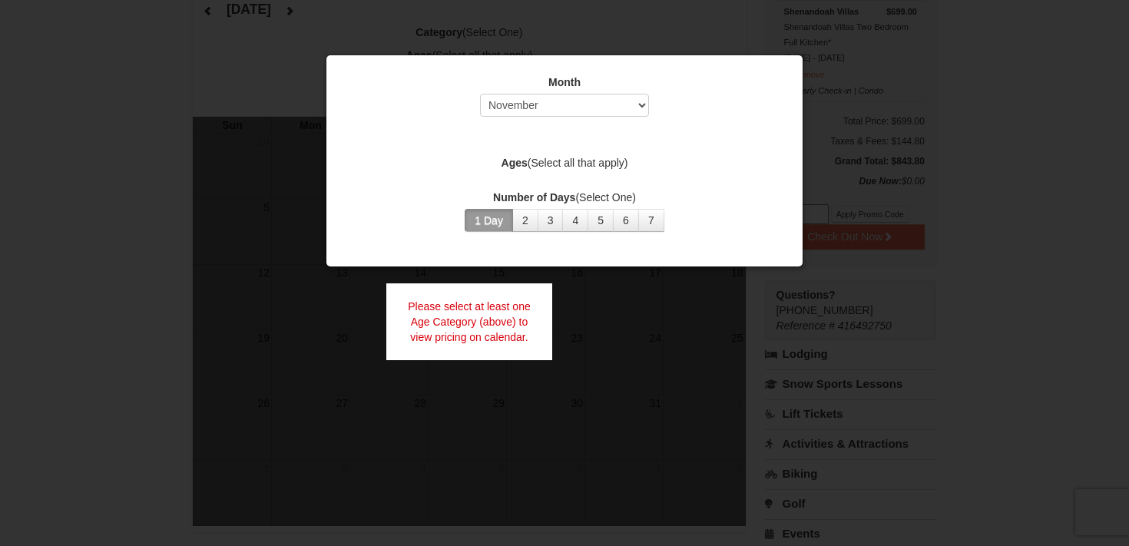
click at [465, 209] on button "1 Day" at bounding box center [489, 220] width 48 height 23
click at [512, 209] on button "2" at bounding box center [525, 220] width 26 height 23
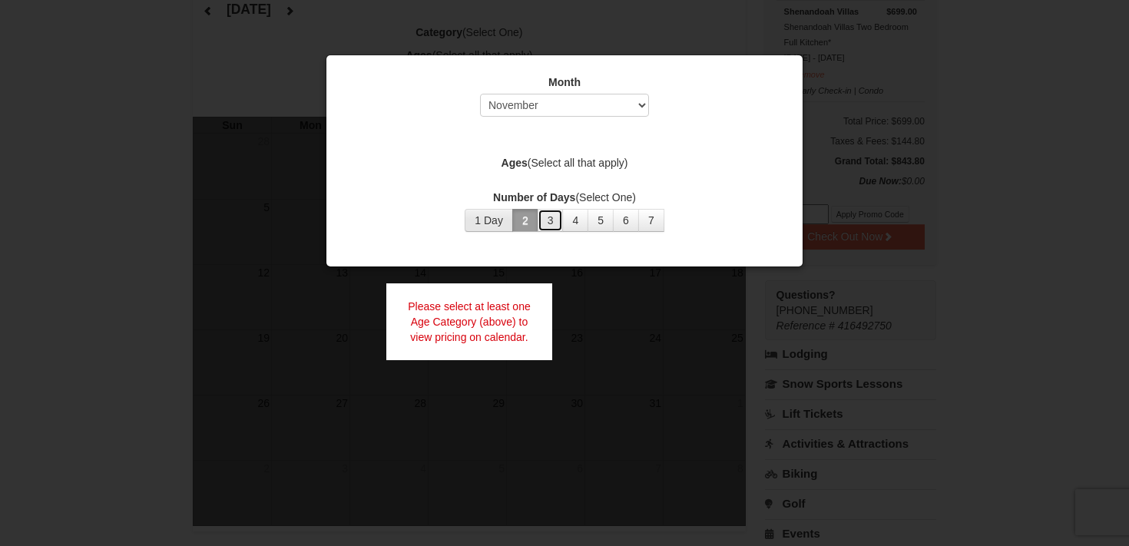
click at [537, 209] on button "3" at bounding box center [550, 220] width 26 height 23
click at [562, 209] on button "4" at bounding box center [575, 220] width 26 height 23
click at [587, 209] on button "5" at bounding box center [600, 220] width 26 height 23
click at [613, 209] on button "6" at bounding box center [626, 220] width 26 height 23
click at [638, 209] on button "7" at bounding box center [651, 220] width 26 height 23
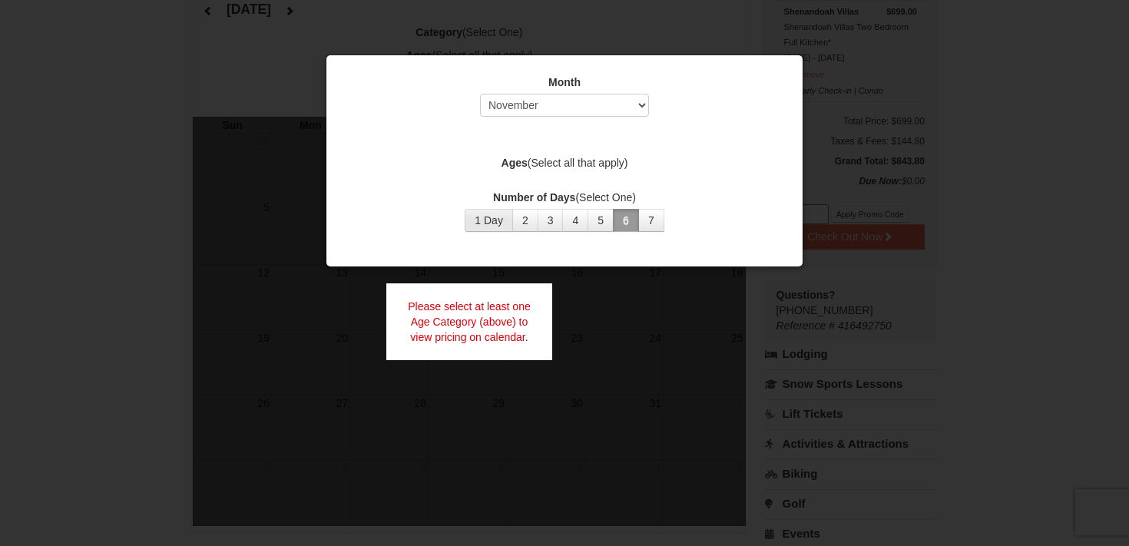
scroll to position [648, 0]
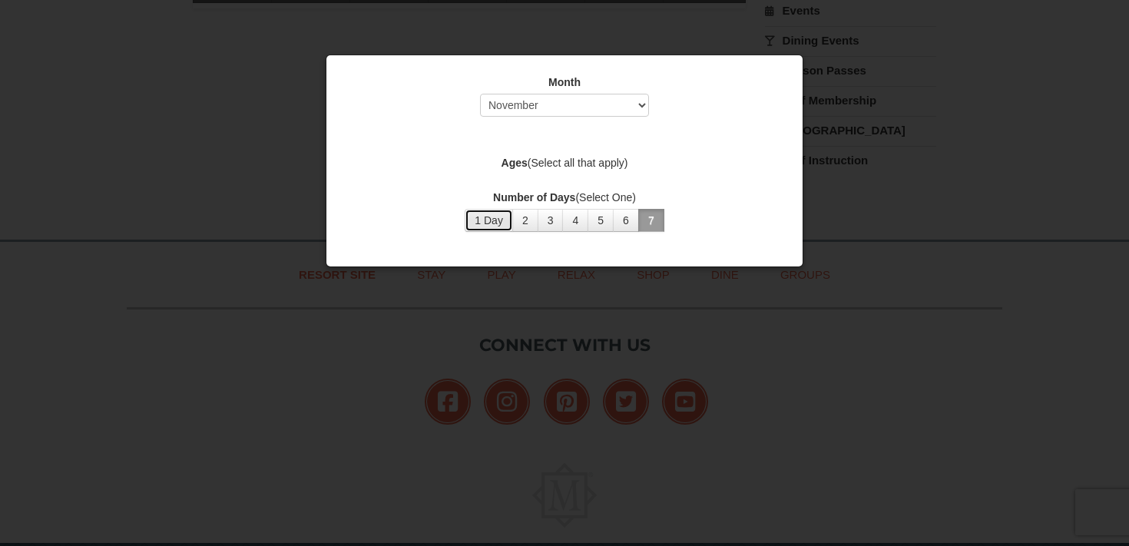
click at [489, 222] on button "1 Day" at bounding box center [489, 220] width 48 height 23
click at [465, 209] on button "1 Day" at bounding box center [489, 220] width 48 height 23
click at [885, 184] on div at bounding box center [564, 273] width 1129 height 546
click at [693, 15] on div at bounding box center [564, 273] width 1129 height 546
